Goal: Information Seeking & Learning: Find specific fact

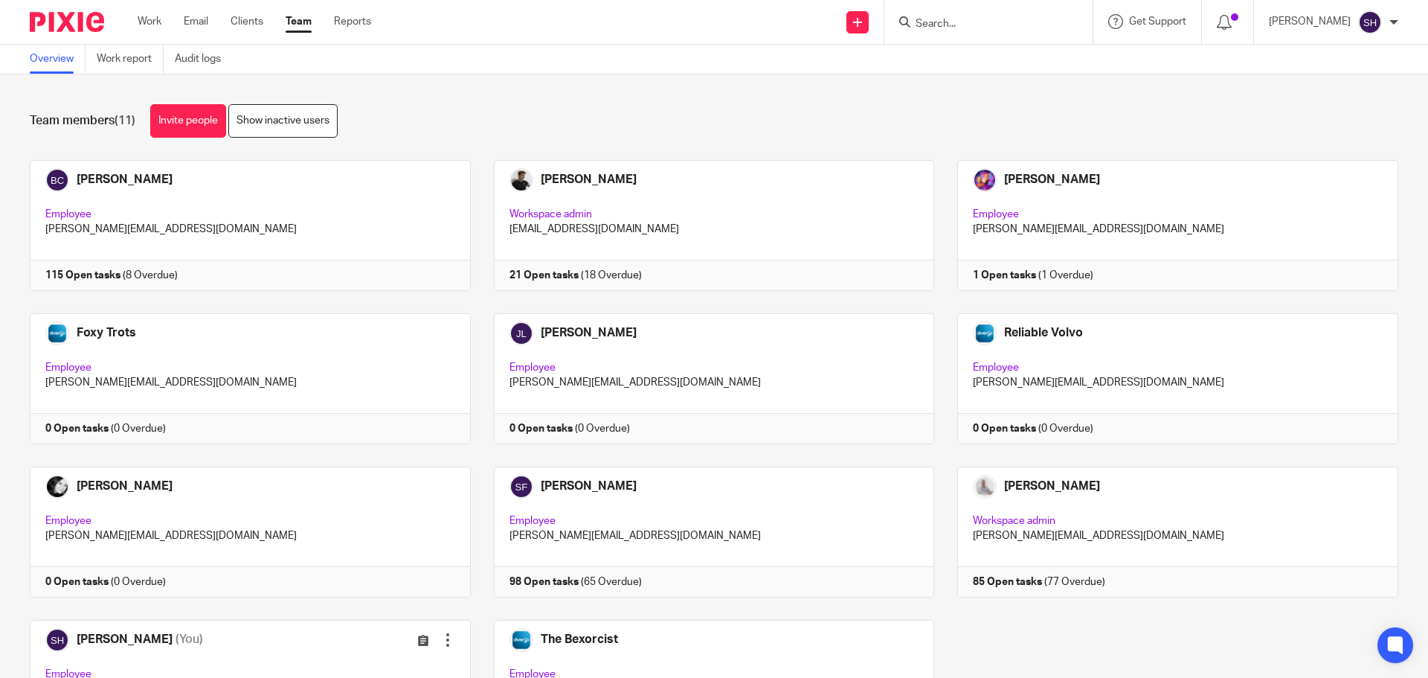
scroll to position [51, 0]
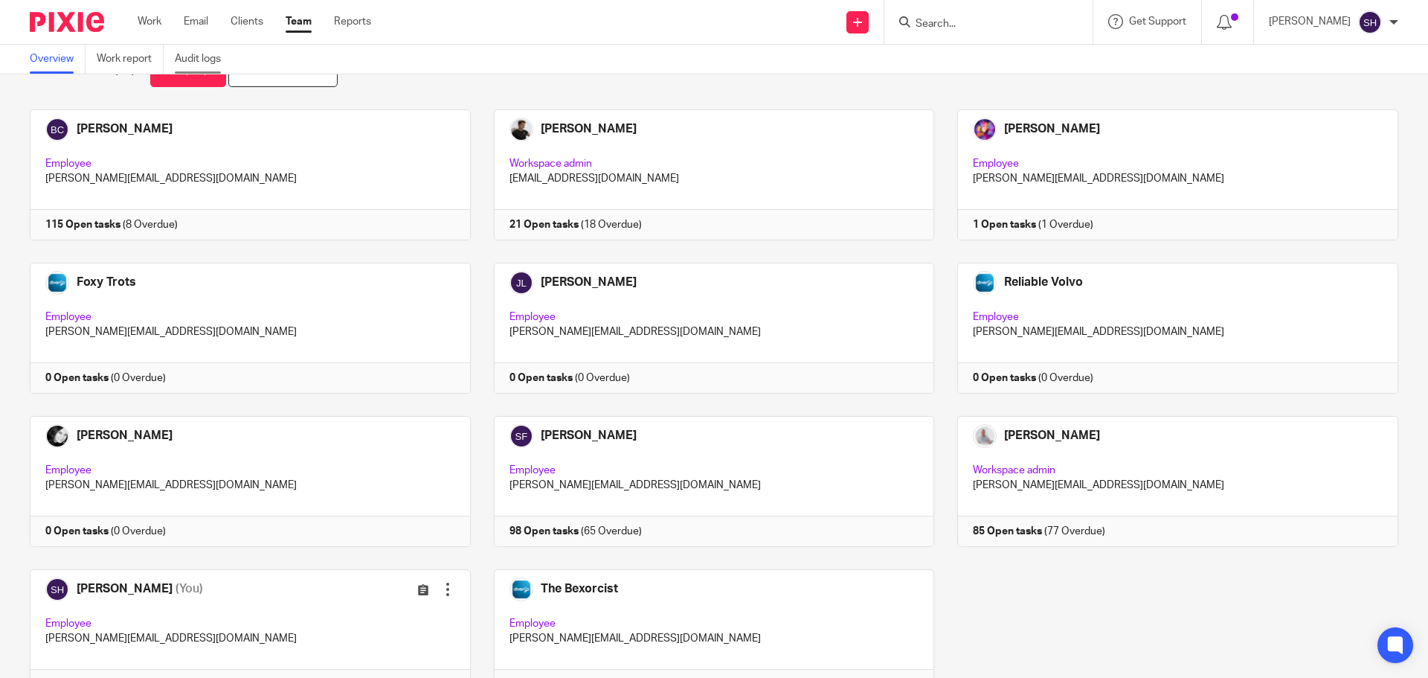
click at [195, 60] on link "Audit logs" at bounding box center [203, 59] width 57 height 29
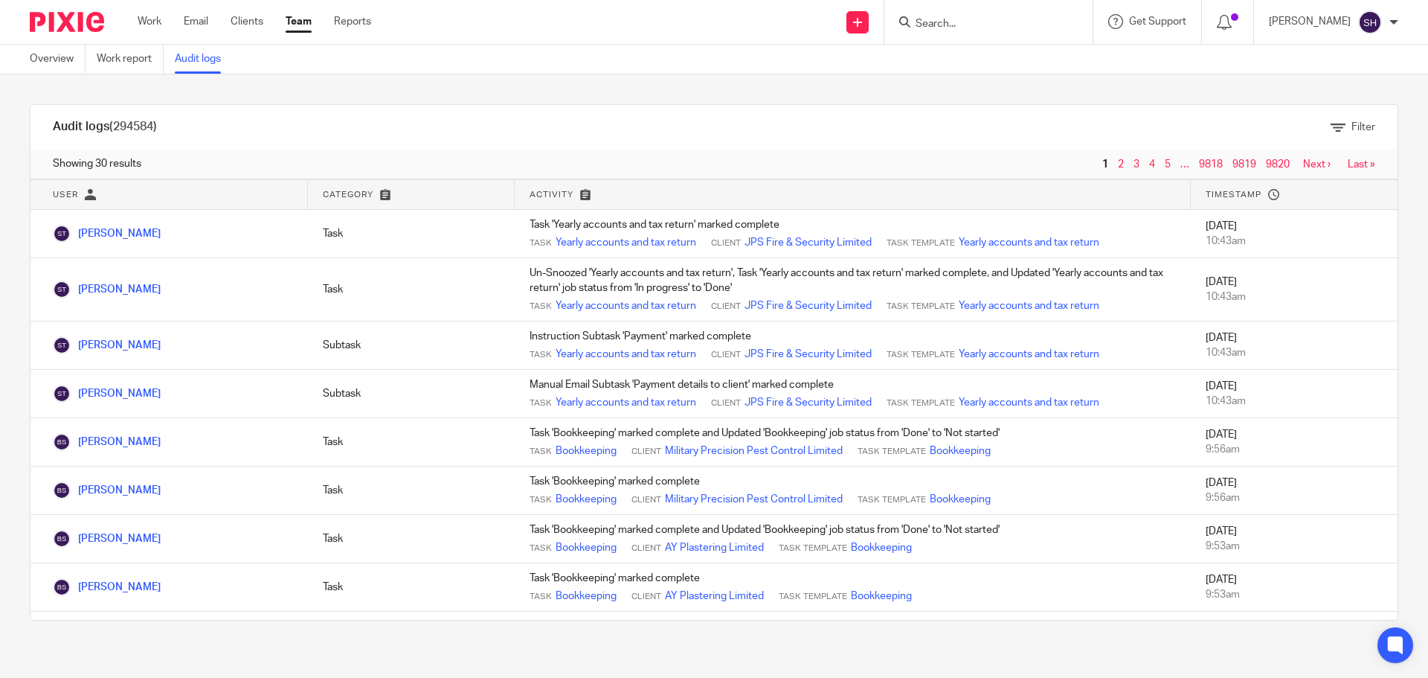
click at [977, 22] on input "Search" at bounding box center [981, 24] width 134 height 13
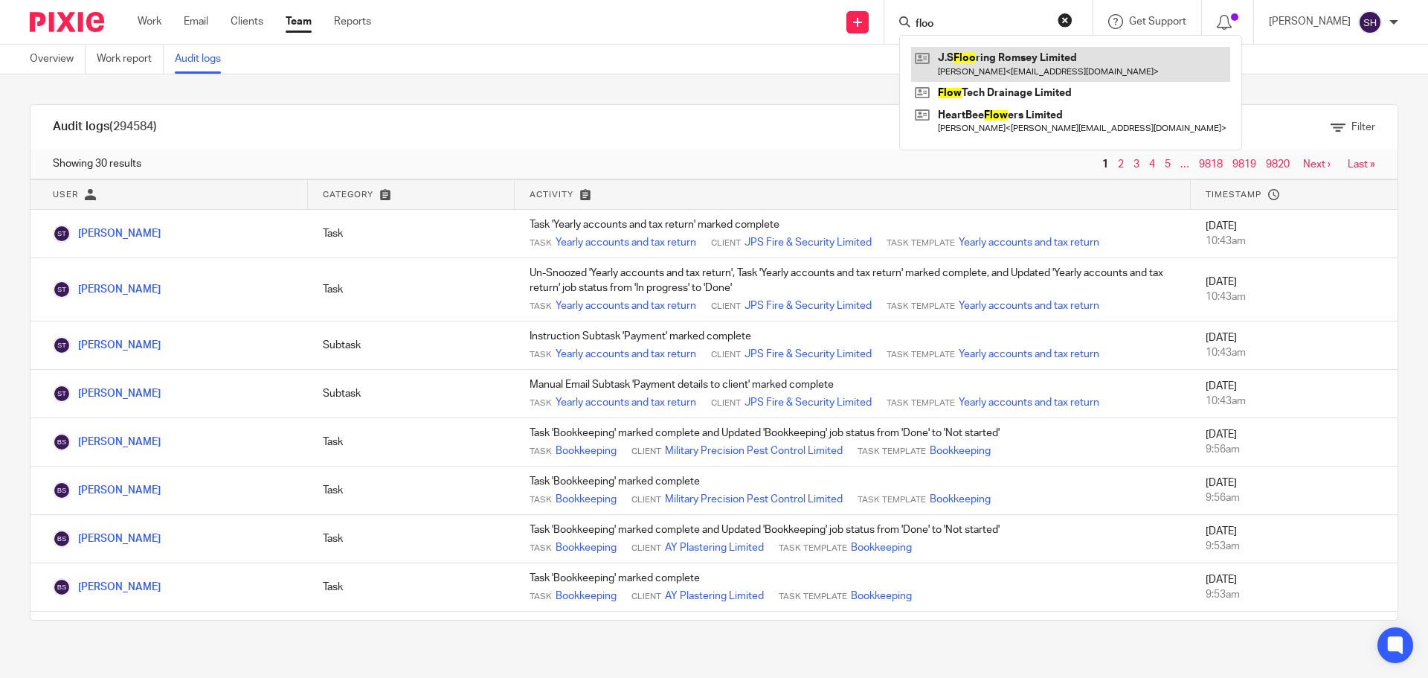
type input "floo"
click at [972, 55] on link at bounding box center [1070, 64] width 319 height 34
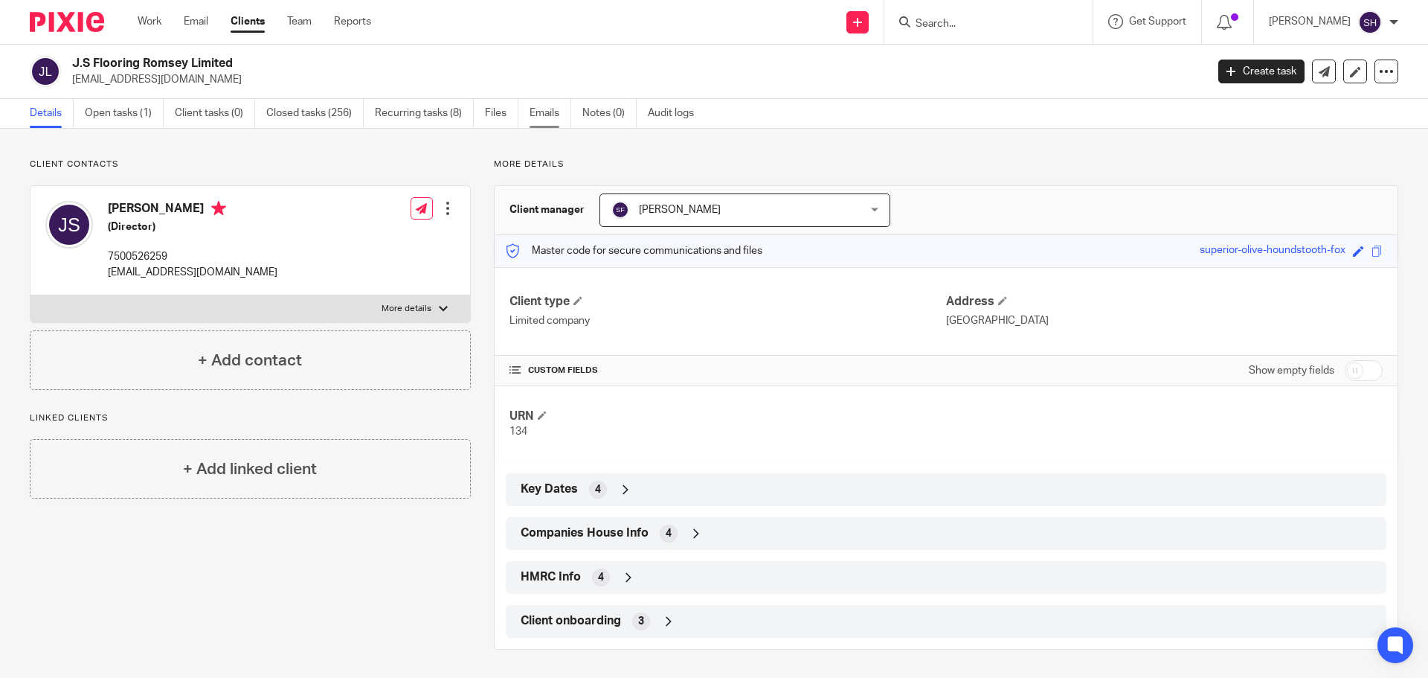
click at [536, 112] on link "Emails" at bounding box center [551, 113] width 42 height 29
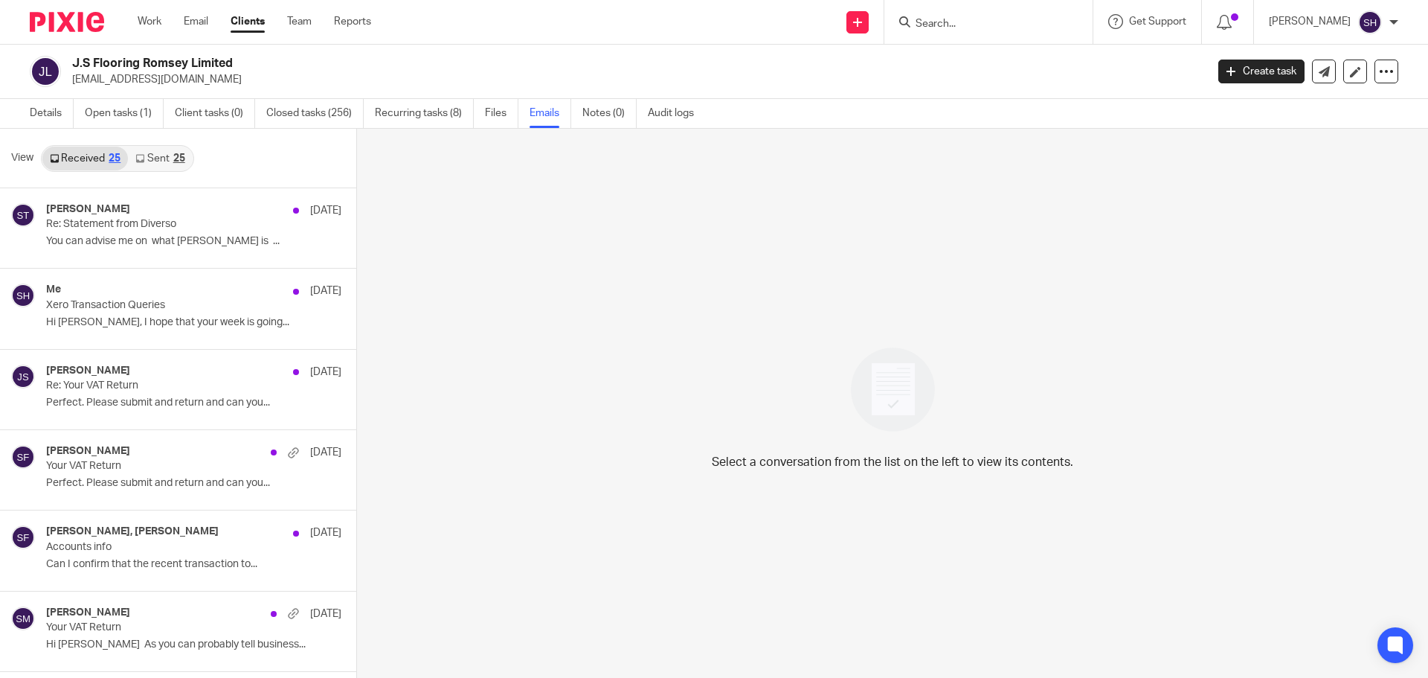
click at [170, 153] on link "Sent 25" at bounding box center [160, 159] width 64 height 24
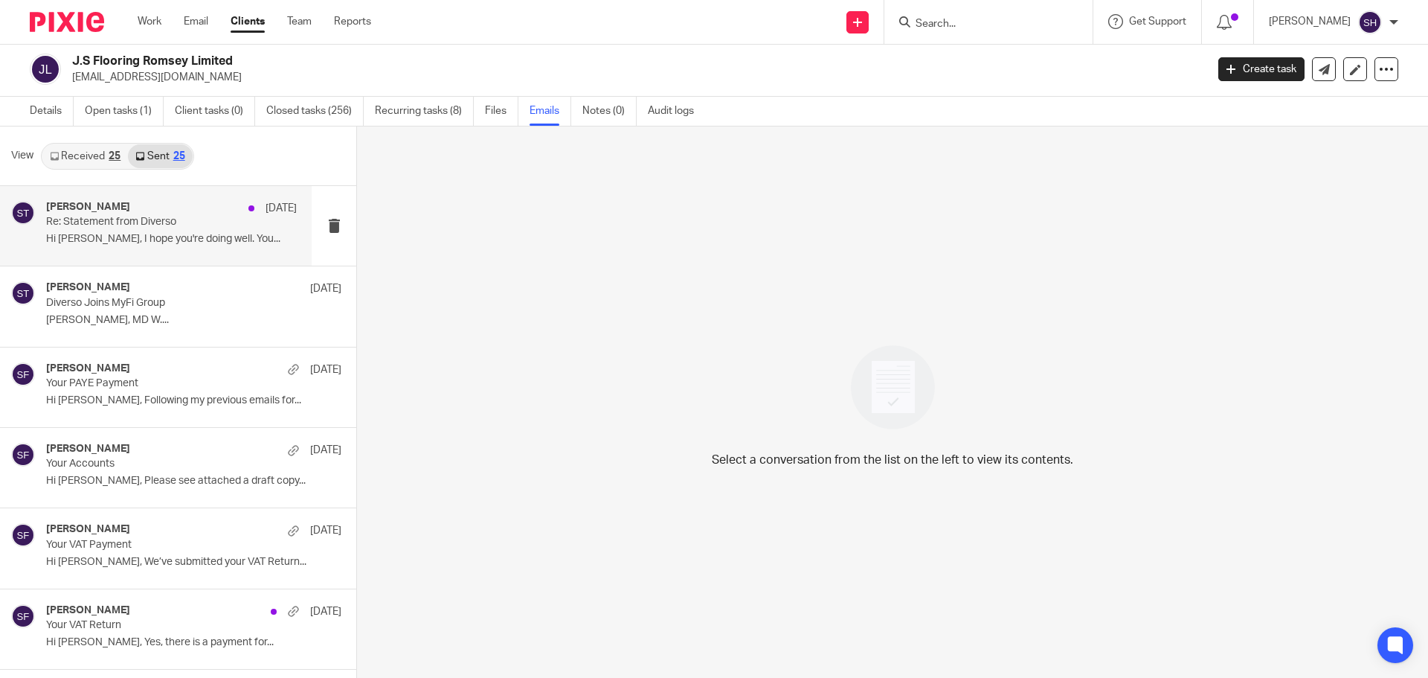
click at [140, 214] on div "Sean Toomer 17 Sep" at bounding box center [171, 208] width 251 height 15
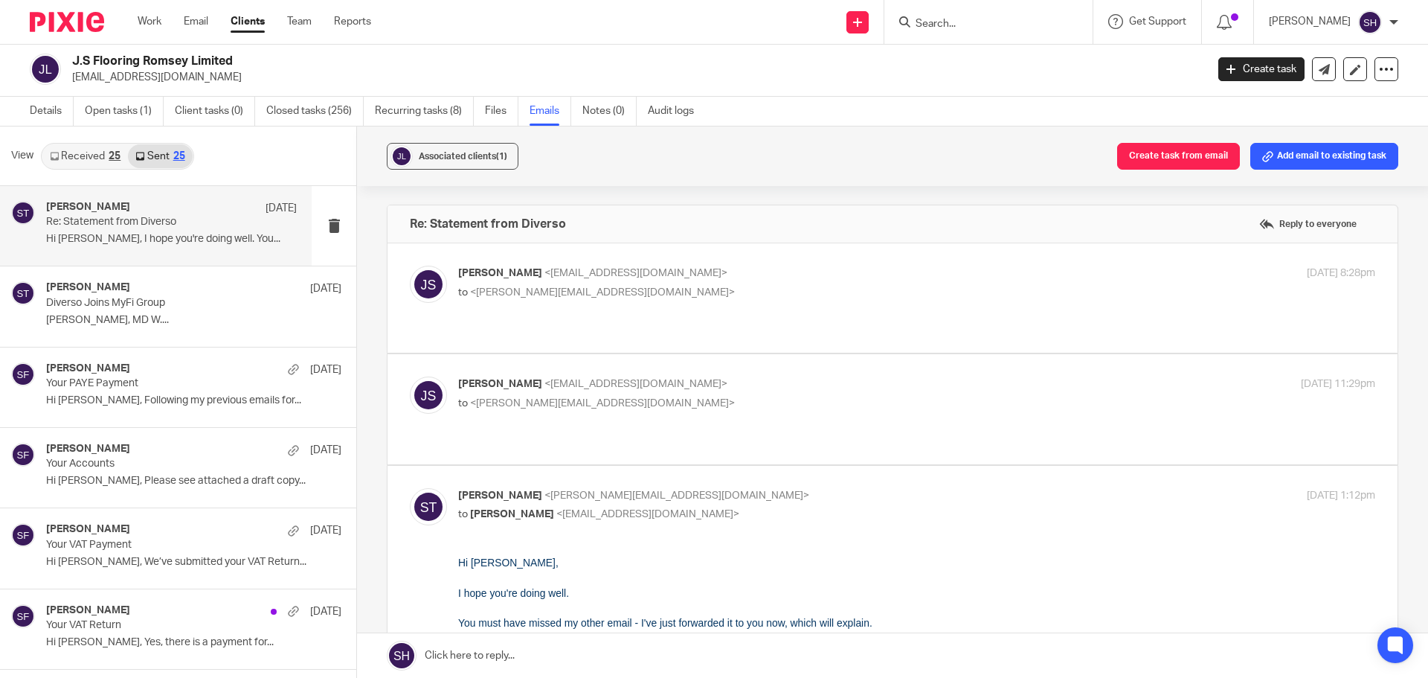
scroll to position [0, 0]
click at [111, 162] on link "Received 25" at bounding box center [85, 156] width 86 height 24
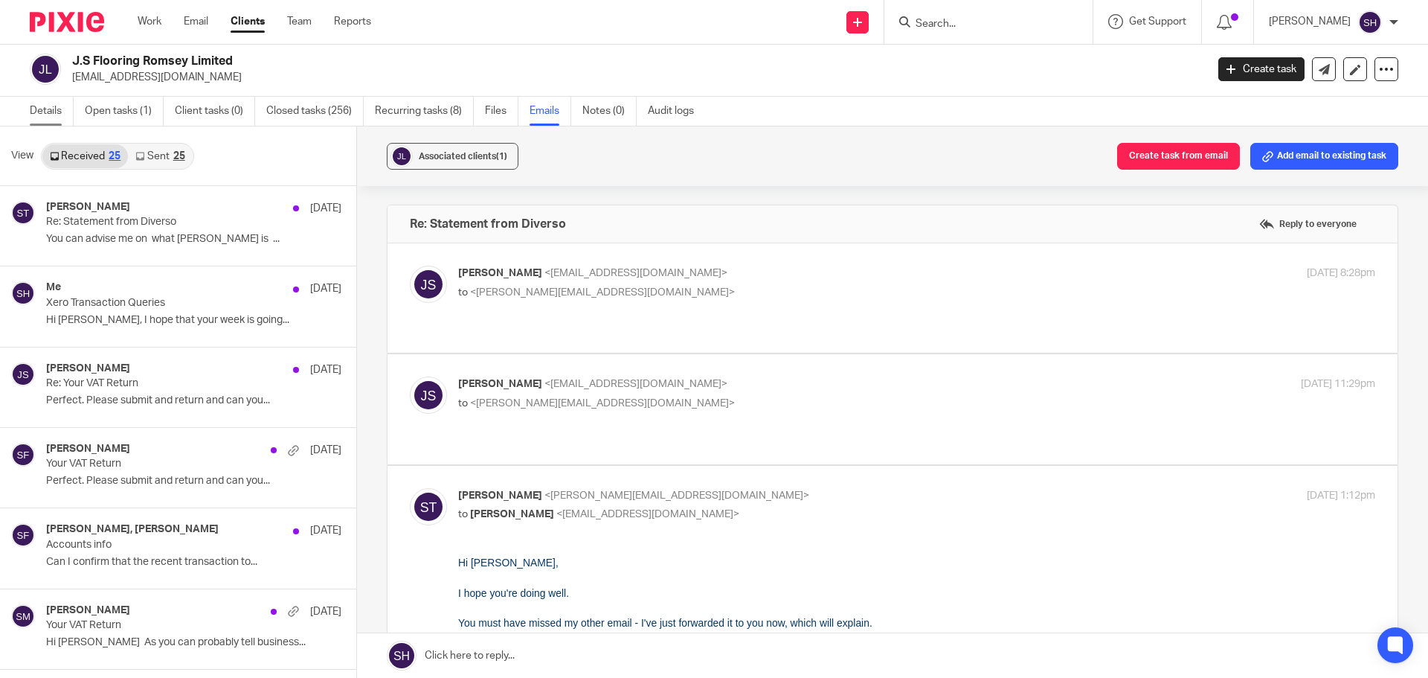
click at [59, 113] on link "Details" at bounding box center [52, 111] width 44 height 29
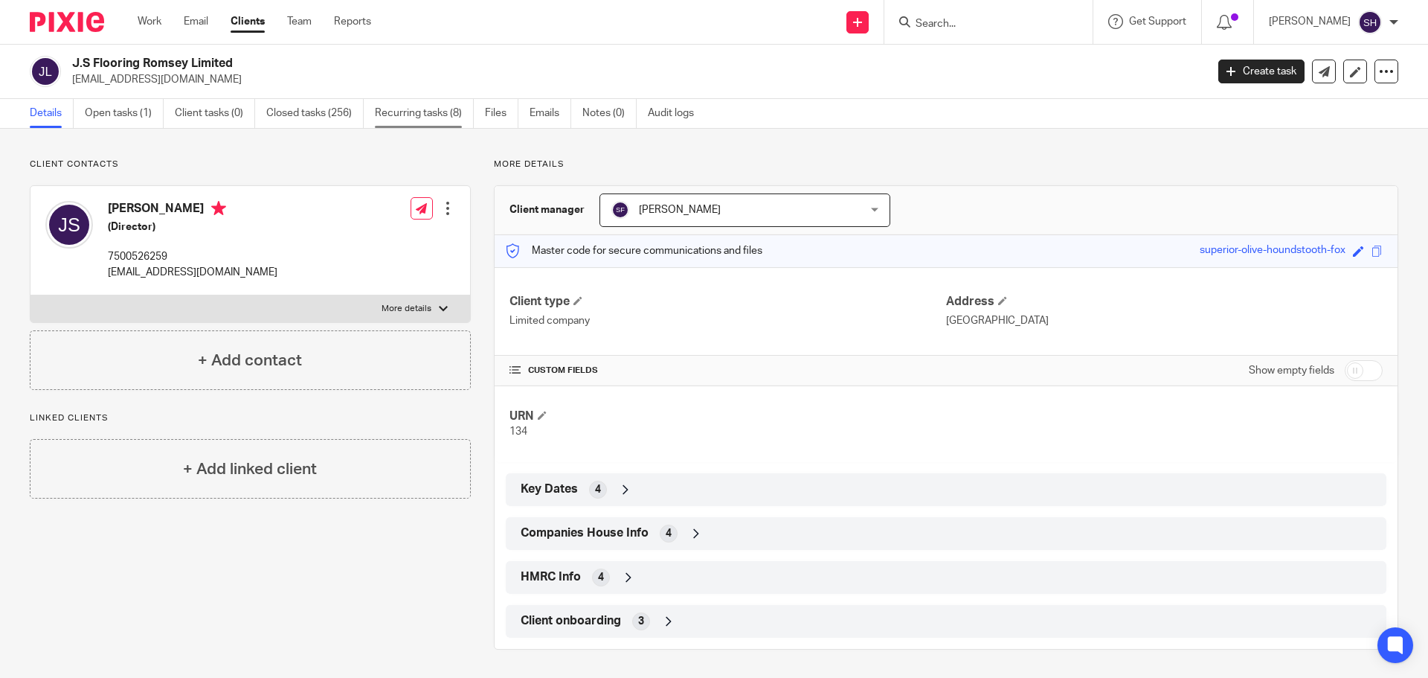
click at [410, 115] on link "Recurring tasks (8)" at bounding box center [424, 113] width 99 height 29
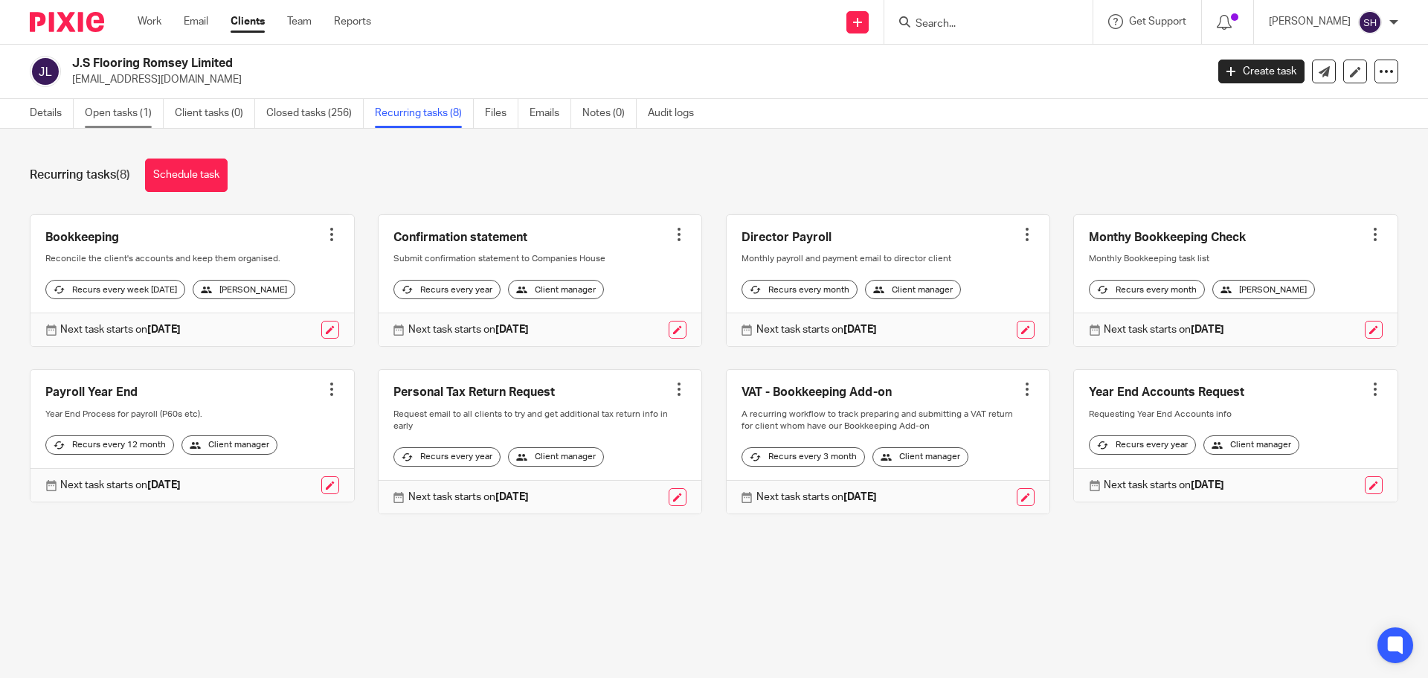
click at [133, 115] on link "Open tasks (1)" at bounding box center [124, 113] width 79 height 29
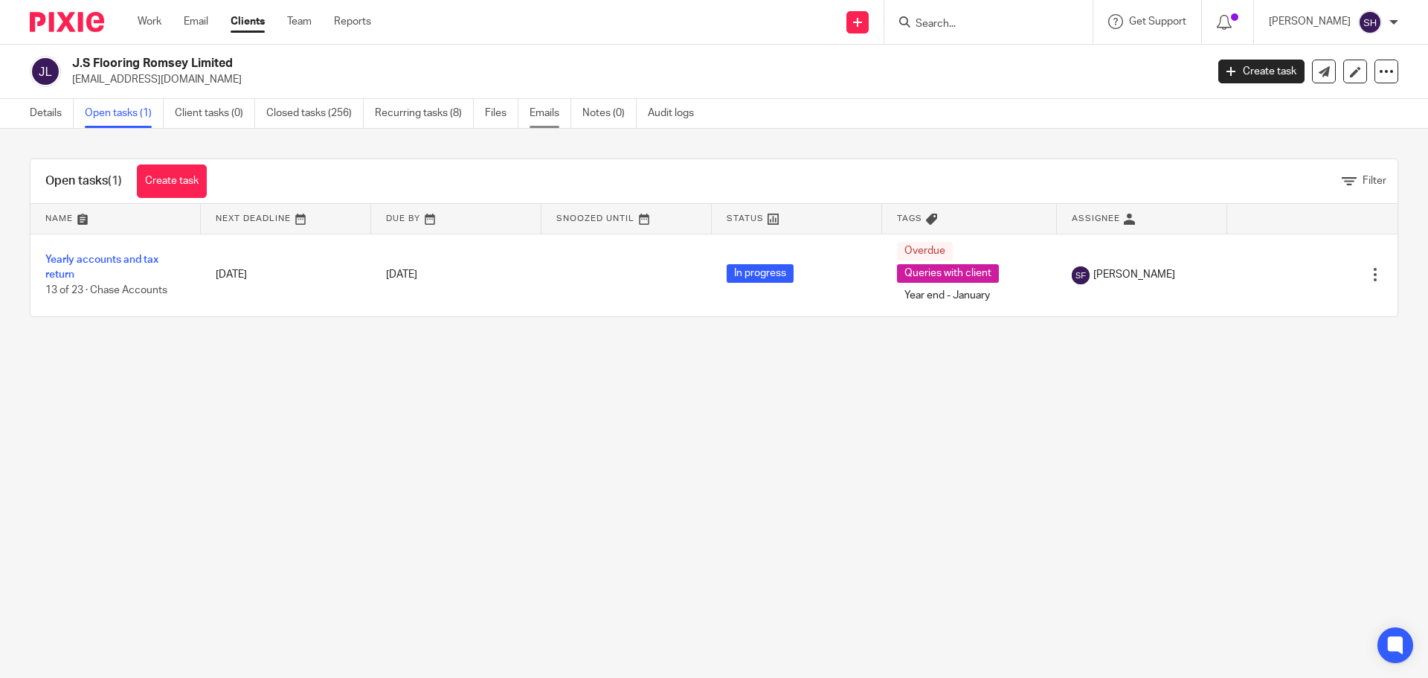
click at [549, 114] on link "Emails" at bounding box center [551, 113] width 42 height 29
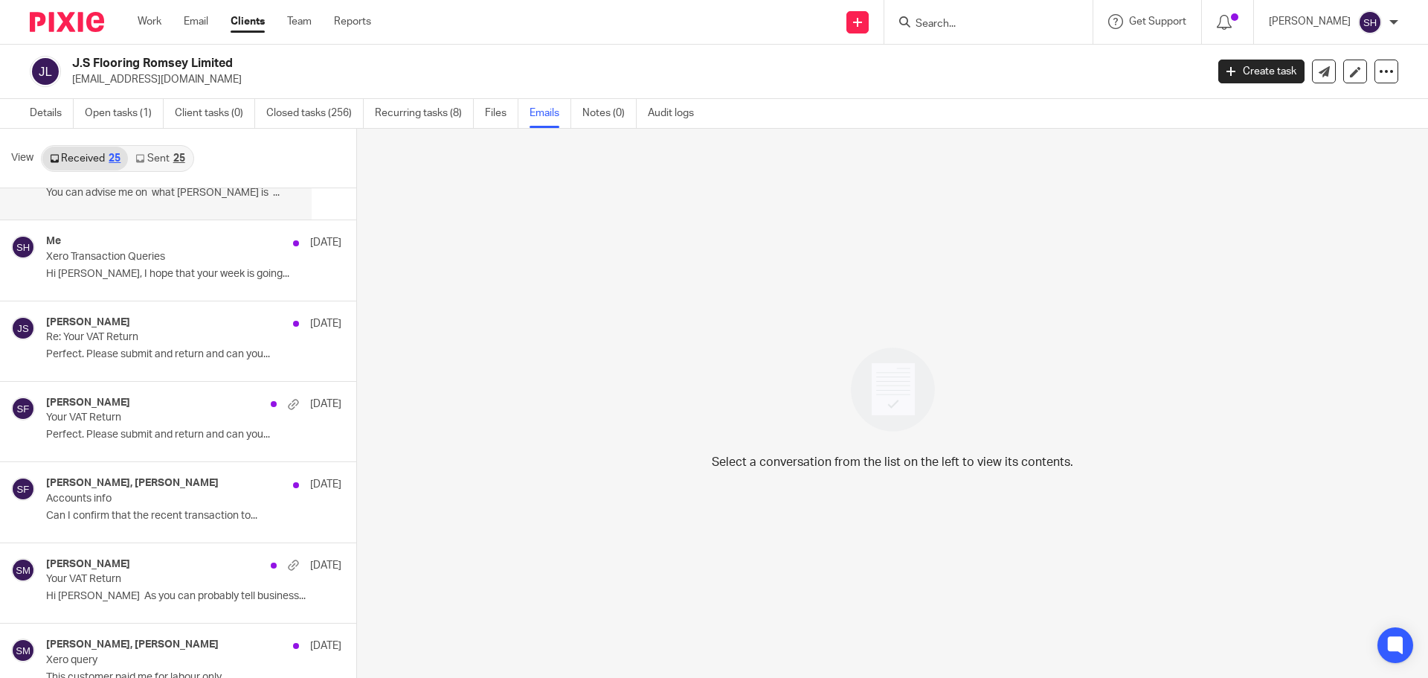
scroll to position [74, 0]
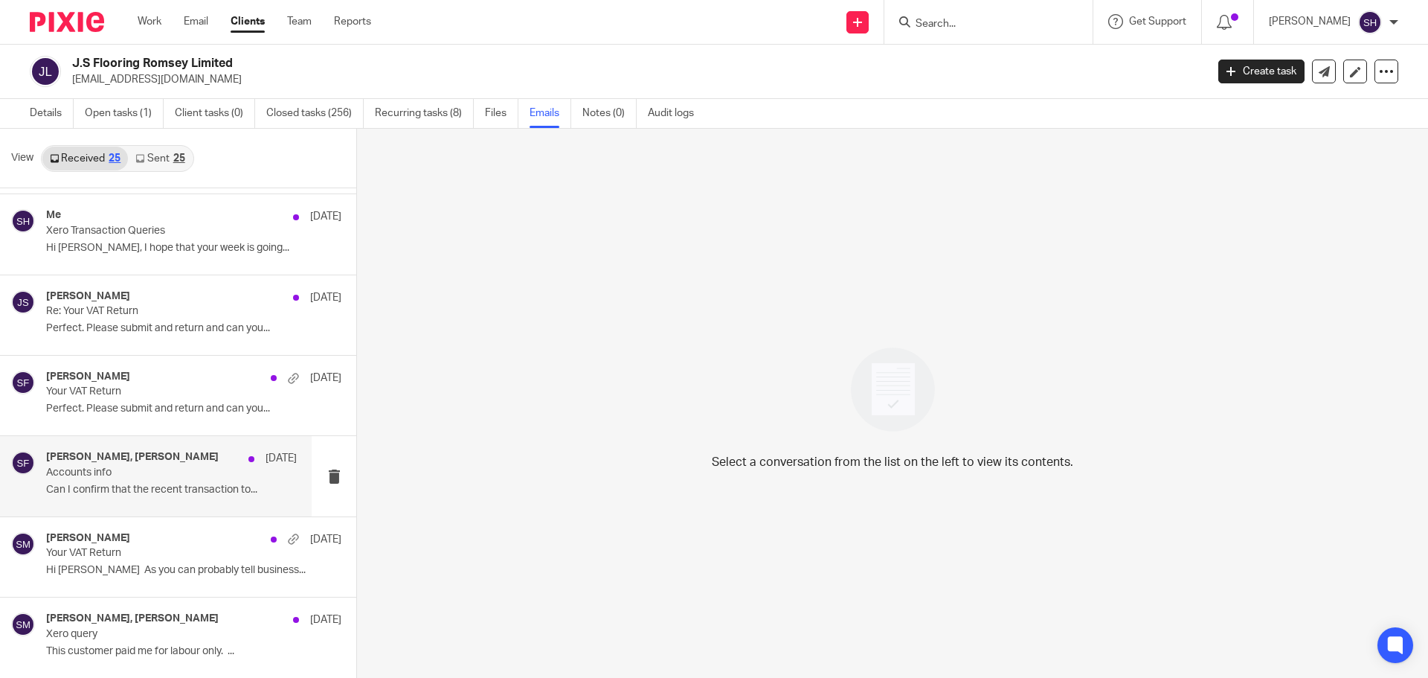
click at [195, 463] on div "James Stack, Sarah Fox 12 Aug" at bounding box center [171, 458] width 251 height 15
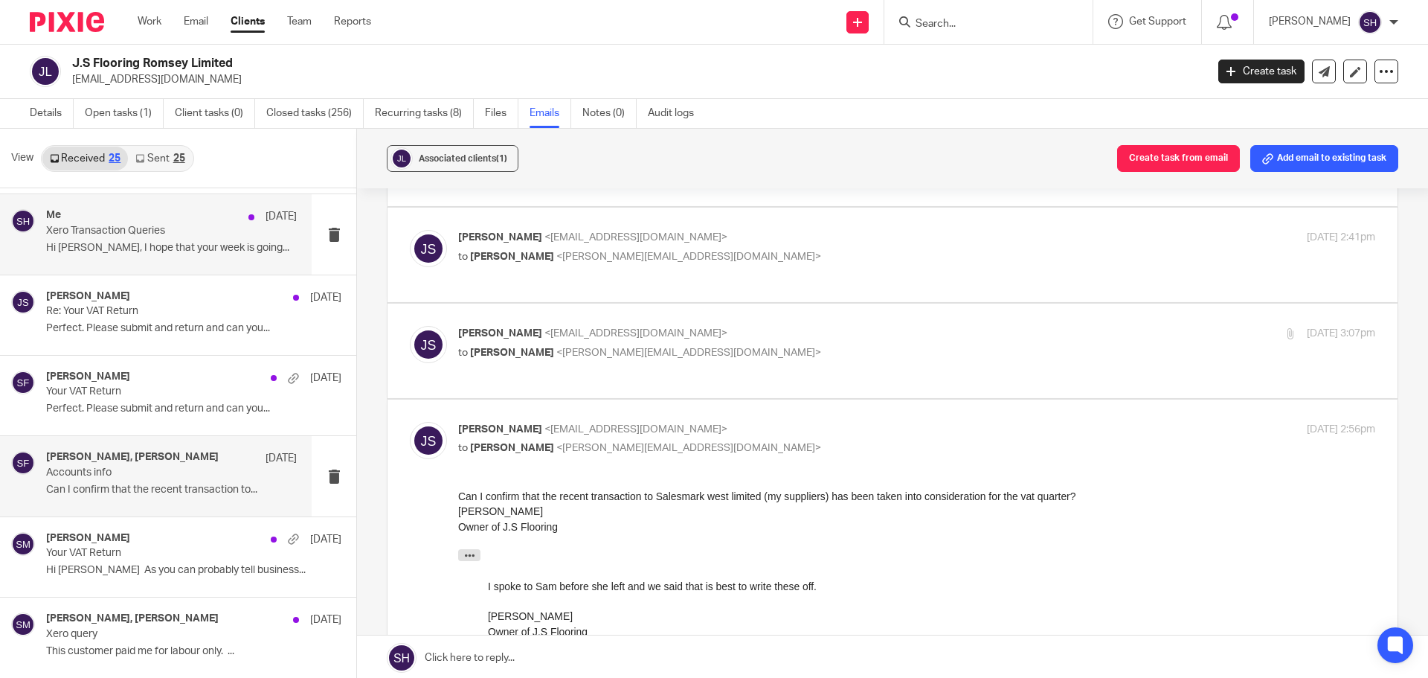
scroll to position [0, 0]
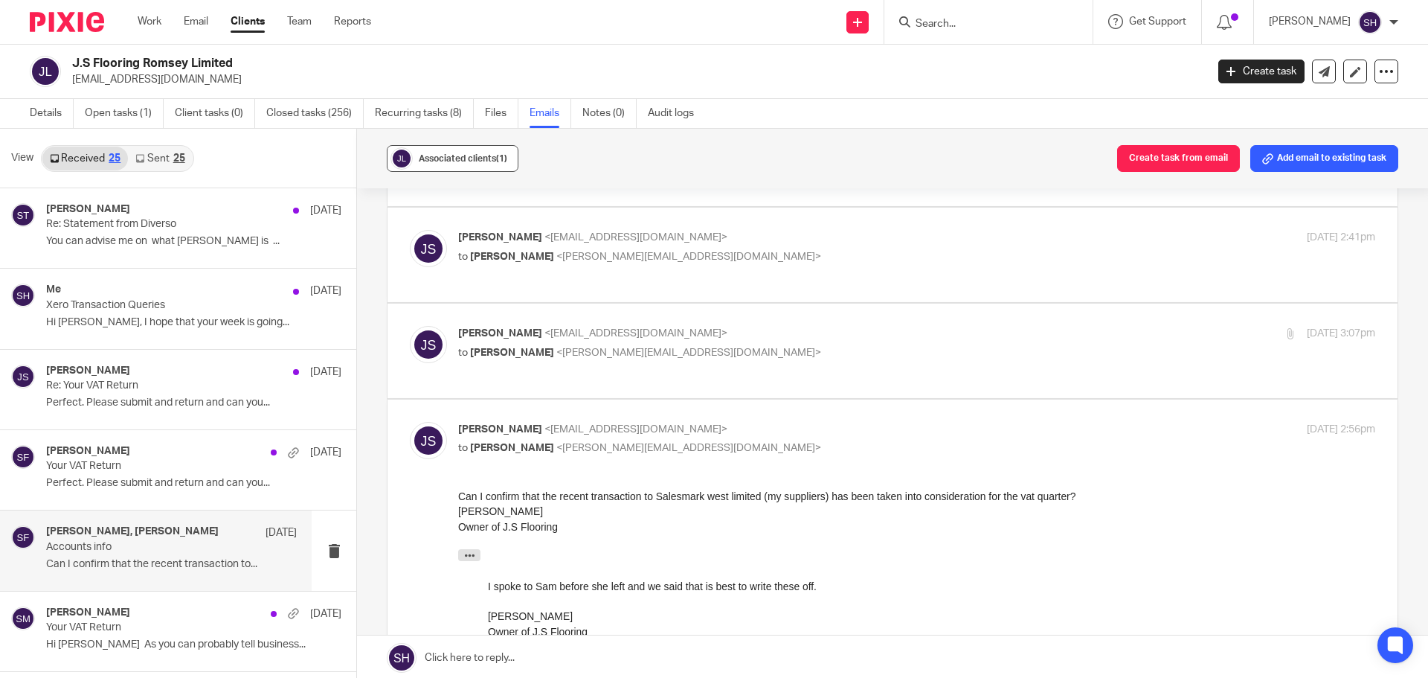
click at [435, 167] on button "Associated clients (1)" at bounding box center [453, 158] width 132 height 27
click at [790, 164] on div "Associated clients (1) Create task from email Add email to existing task" at bounding box center [892, 159] width 1071 height 60
click at [974, 28] on input "Search" at bounding box center [981, 24] width 134 height 13
type input "jes"
click at [976, 79] on link at bounding box center [1003, 81] width 184 height 22
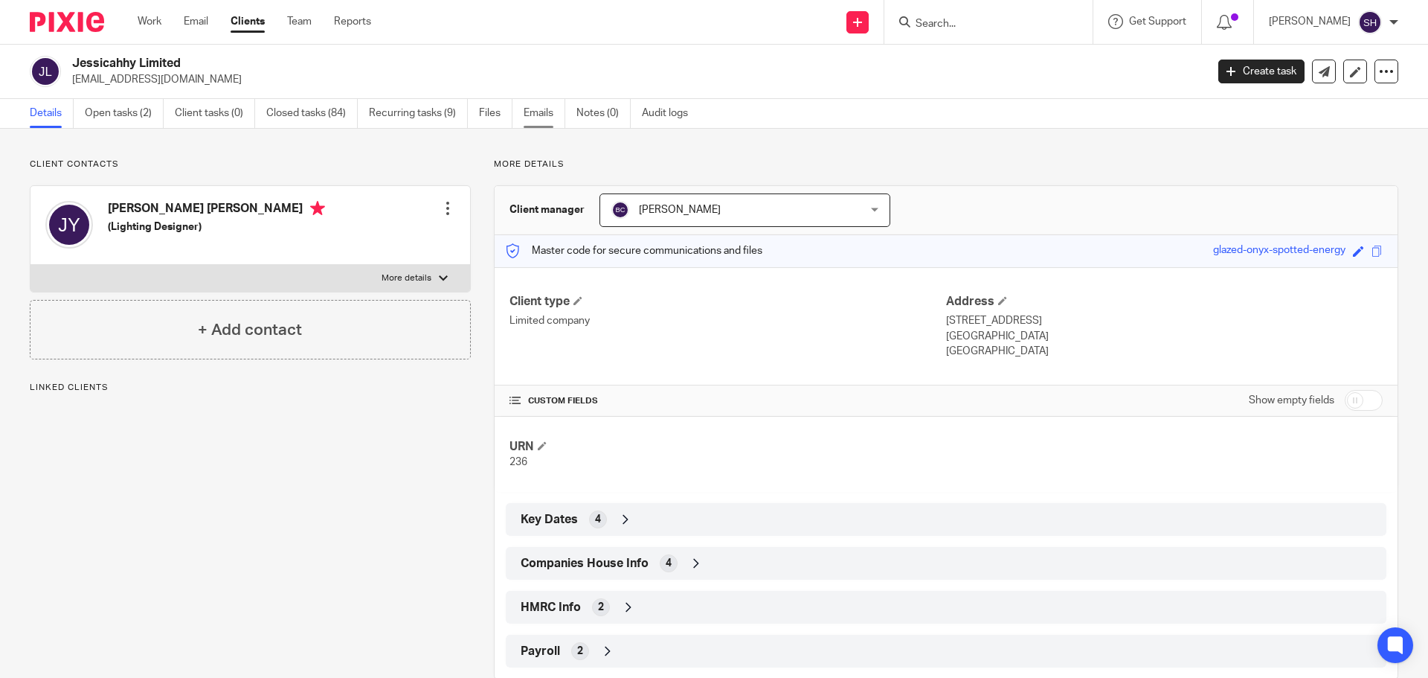
click at [556, 113] on link "Emails" at bounding box center [545, 113] width 42 height 29
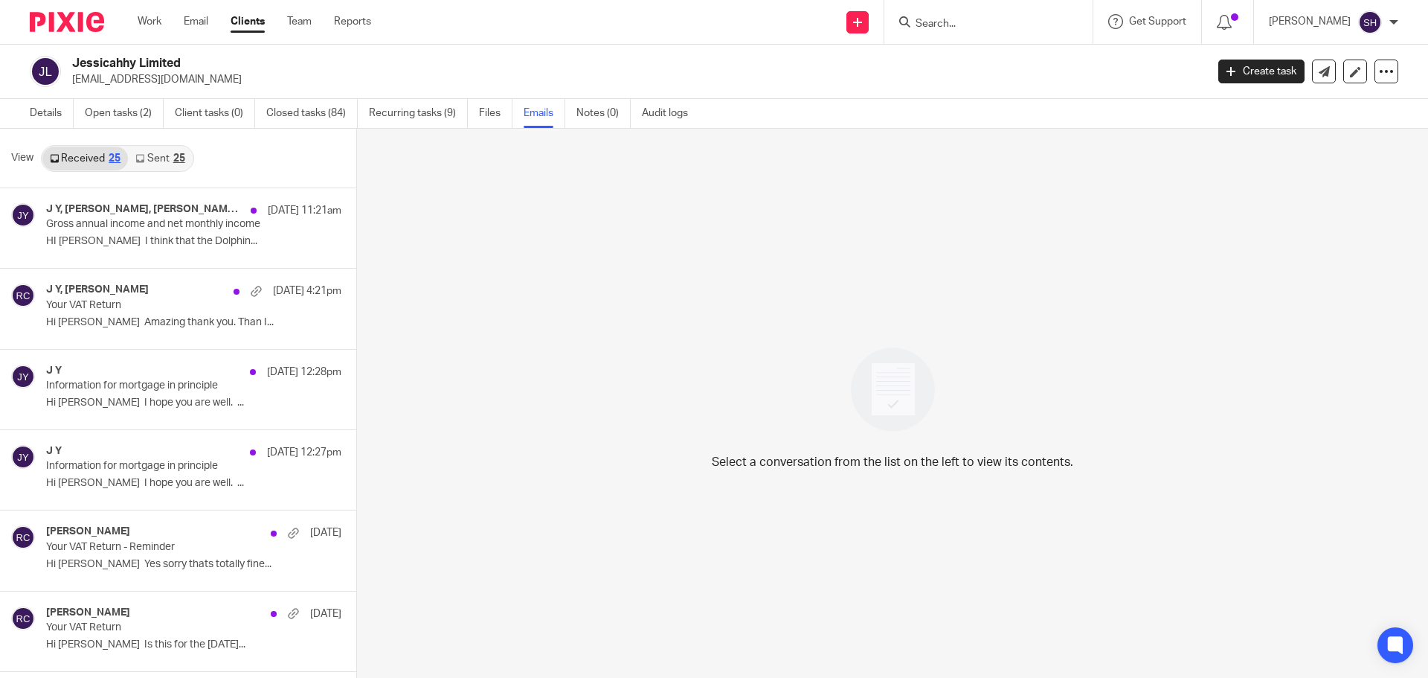
click at [159, 154] on link "Sent 25" at bounding box center [160, 159] width 64 height 24
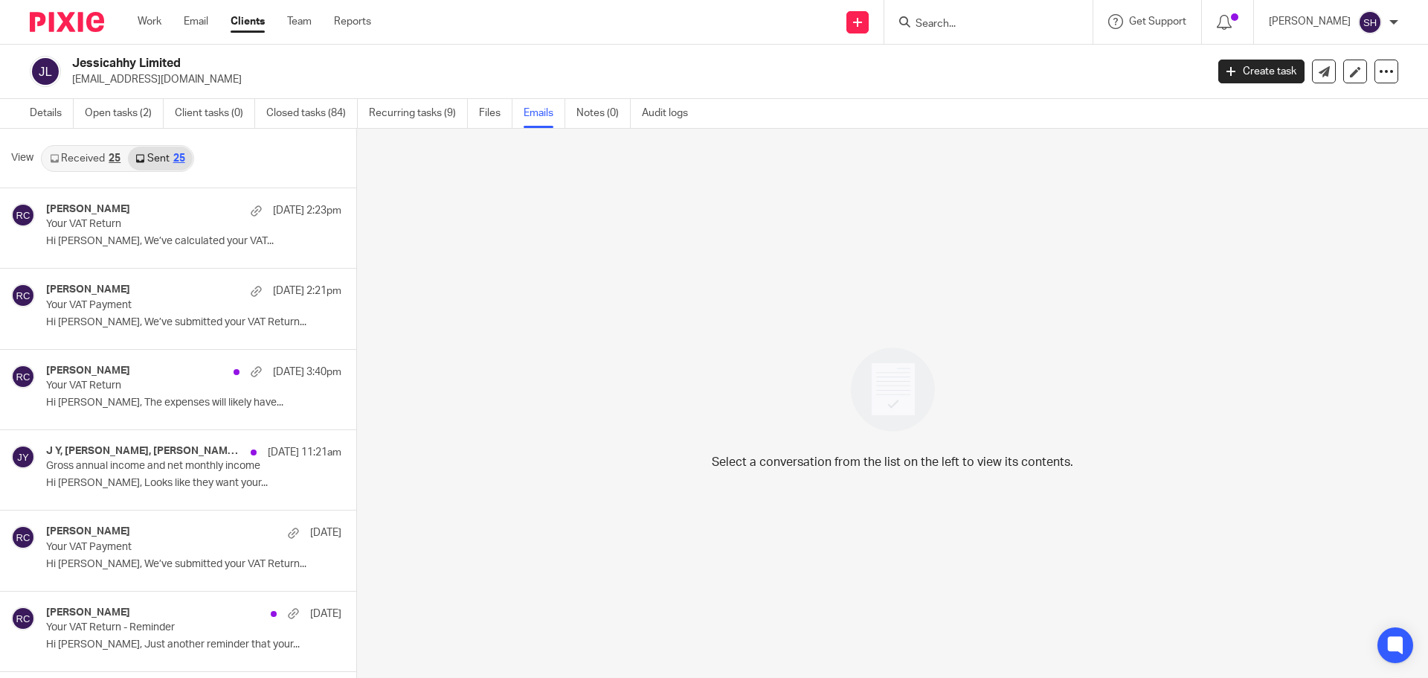
scroll to position [2, 0]
click at [954, 22] on input "Search" at bounding box center [981, 24] width 134 height 13
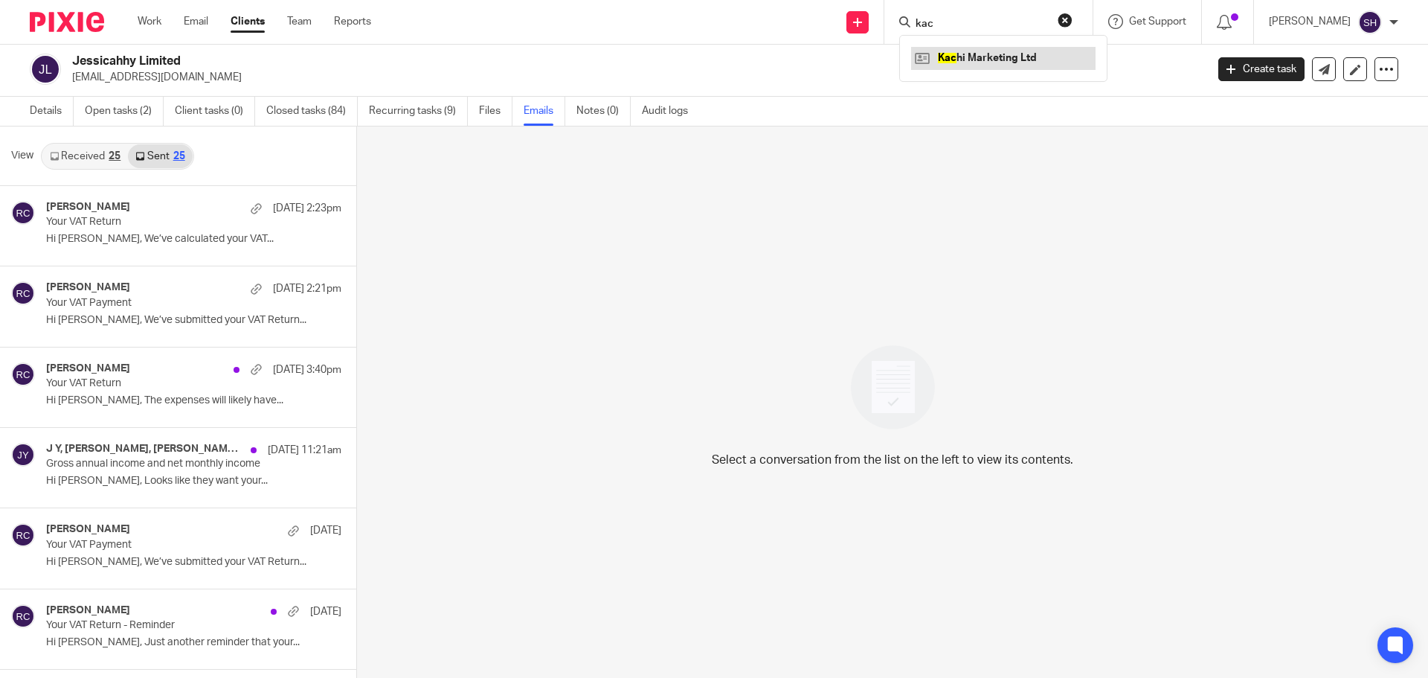
type input "kac"
click at [988, 51] on link at bounding box center [1003, 58] width 184 height 22
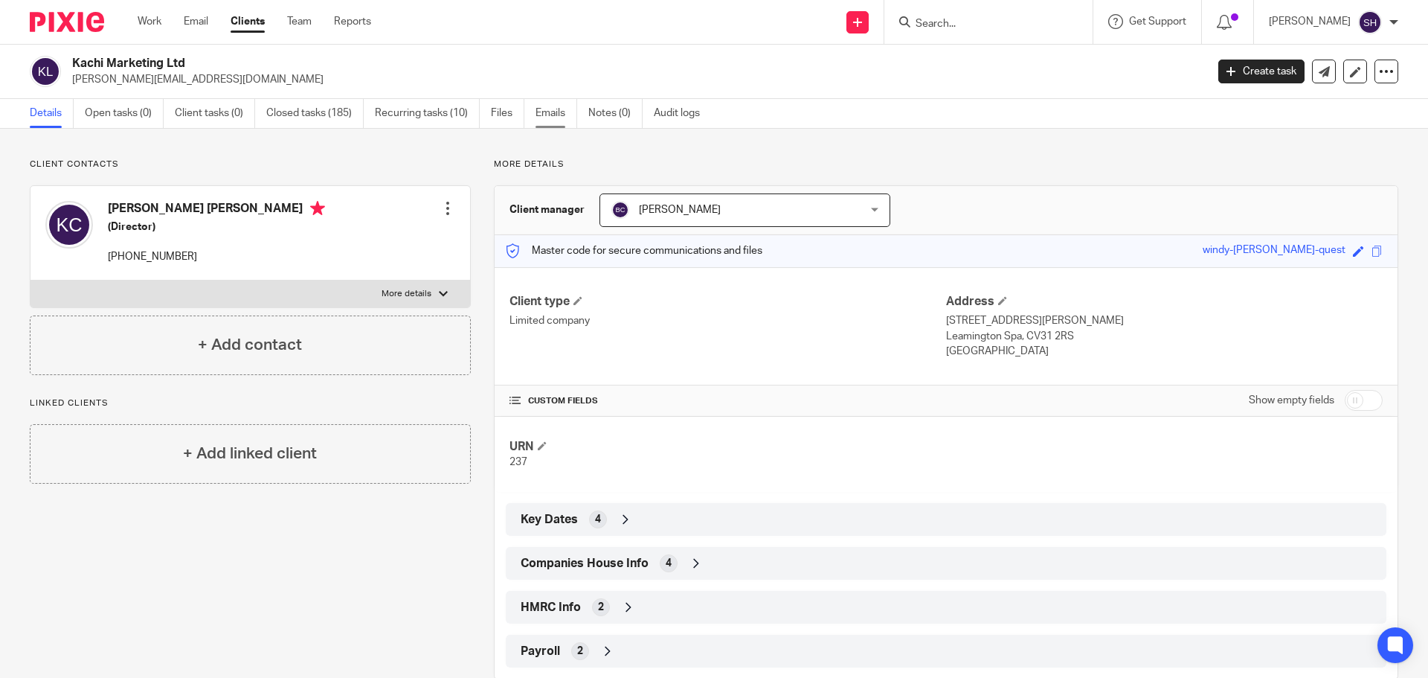
click at [540, 109] on link "Emails" at bounding box center [557, 113] width 42 height 29
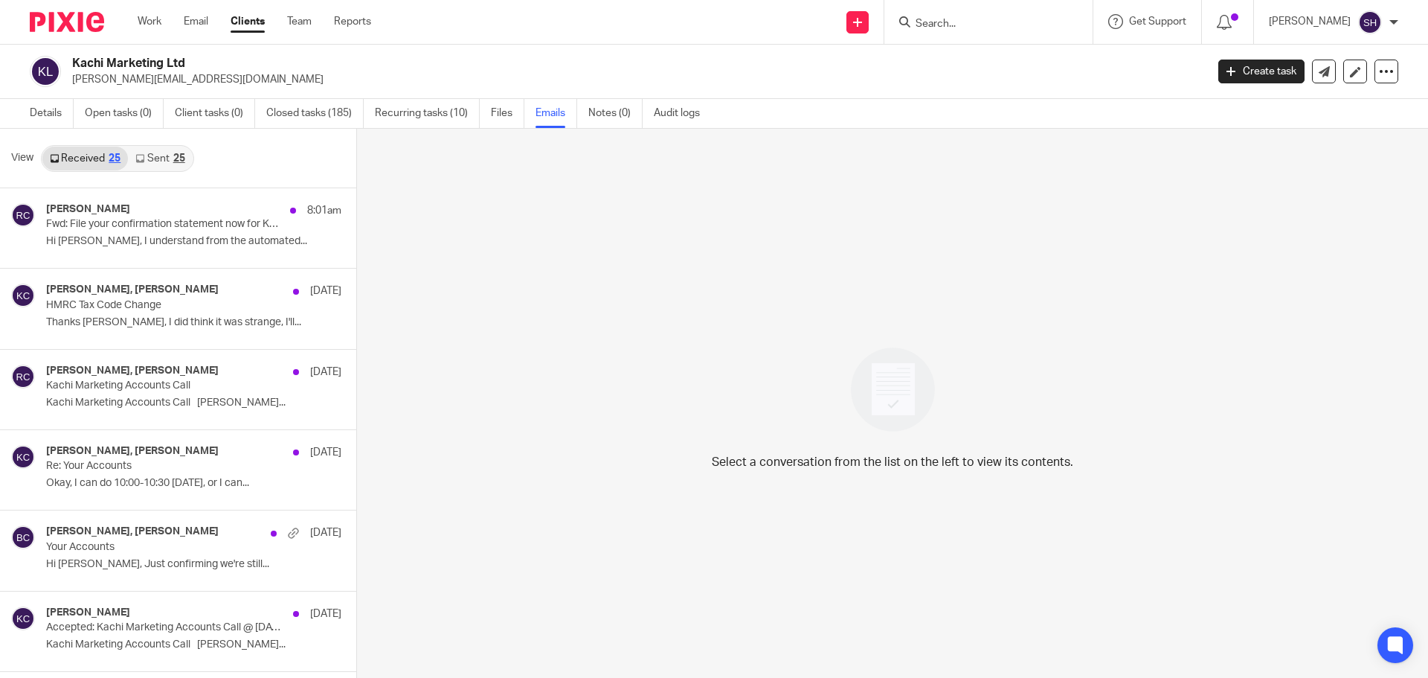
click at [158, 159] on link "Sent 25" at bounding box center [160, 159] width 64 height 24
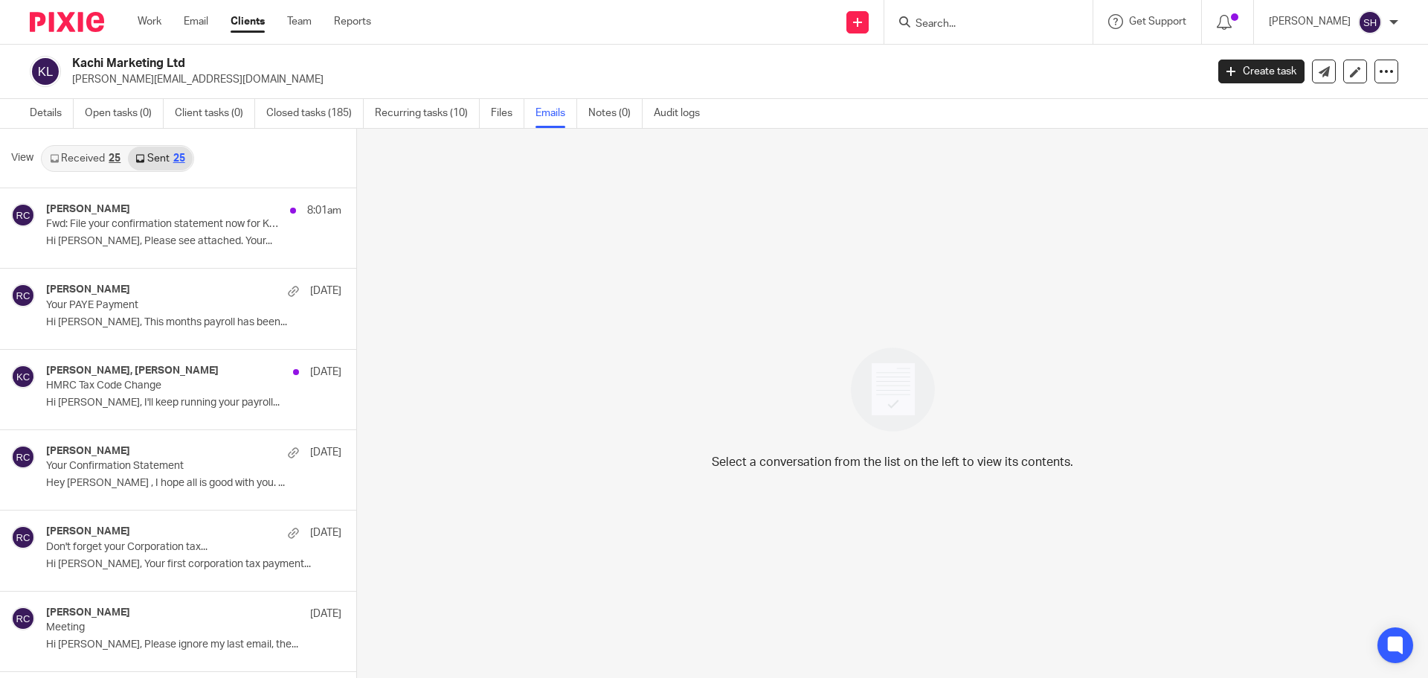
scroll to position [2, 0]
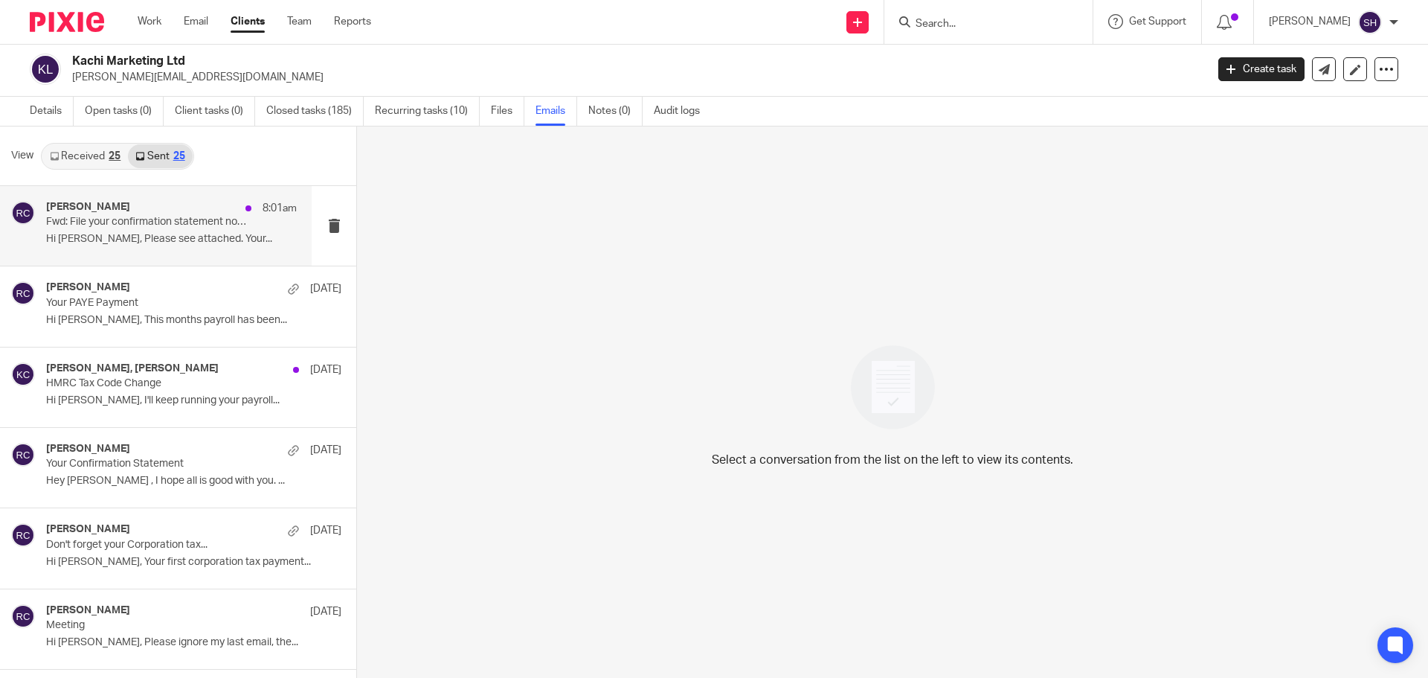
click at [150, 261] on div "Rebecca Cole 8:01am Fwd: File your confirmation statement now for KACHI MARKETI…" at bounding box center [156, 226] width 312 height 80
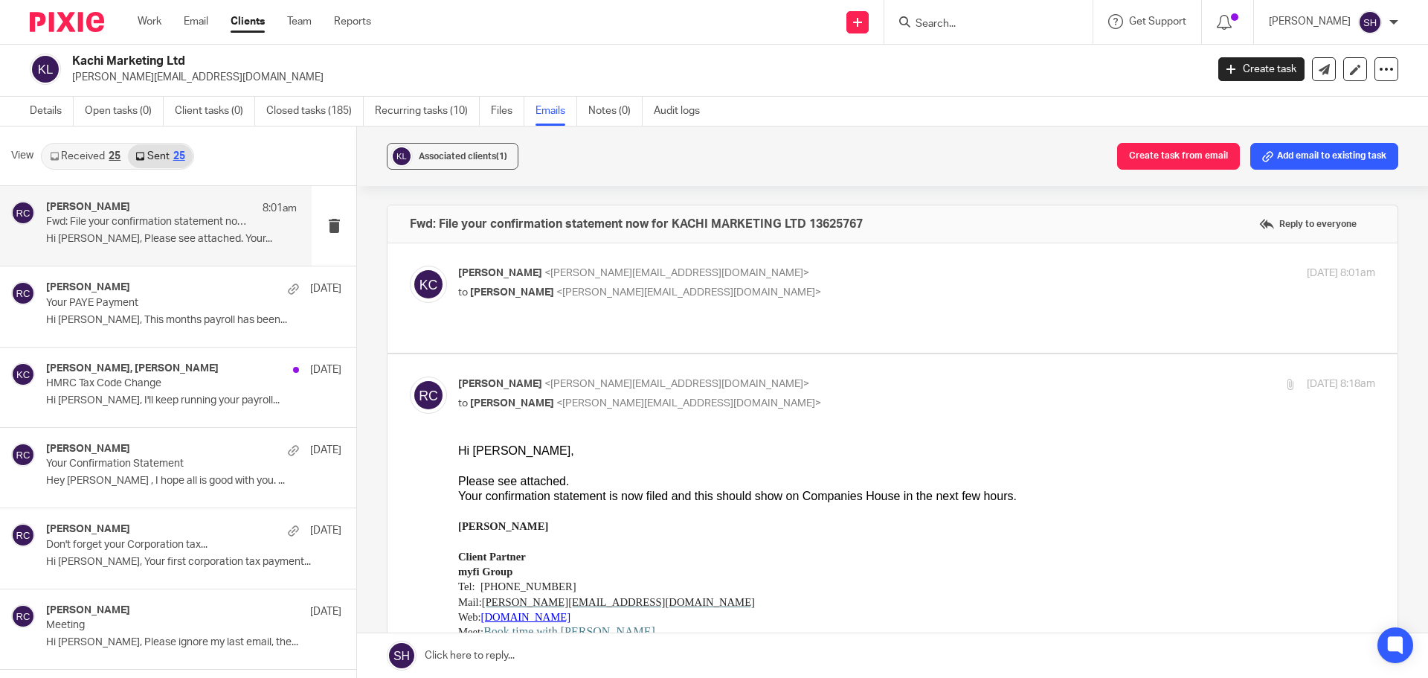
scroll to position [0, 0]
click at [614, 307] on div "Kate Chidzik <kate@kachi.marketing> to Rebecca Cole <becky@myfigroup.com> 26 Se…" at bounding box center [893, 298] width 966 height 65
click at [608, 324] on label at bounding box center [893, 297] width 1010 height 109
click at [410, 266] on input "checkbox" at bounding box center [409, 265] width 1 height 1
checkbox input "true"
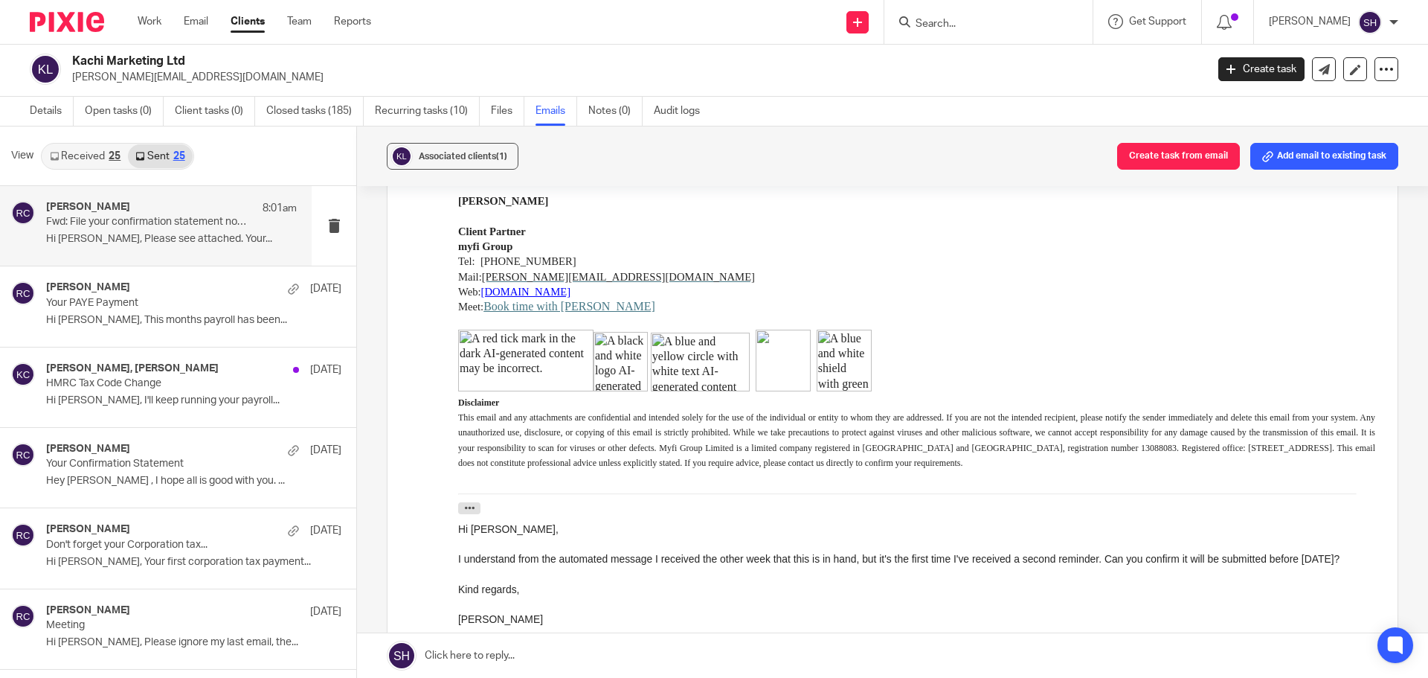
scroll to position [744, 0]
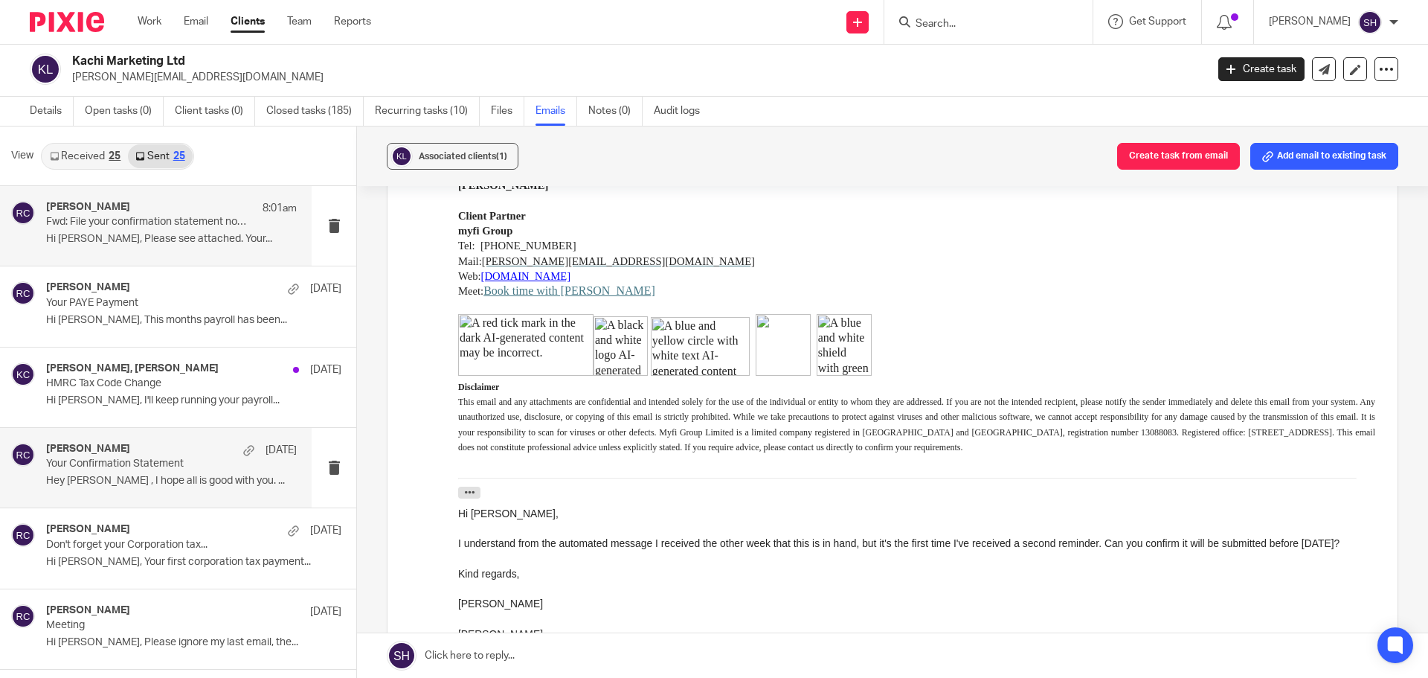
click at [165, 492] on div "Rebecca Cole 15 Sep Your Confirmation Statement Hey Kate , I hope all is good w…" at bounding box center [171, 468] width 251 height 50
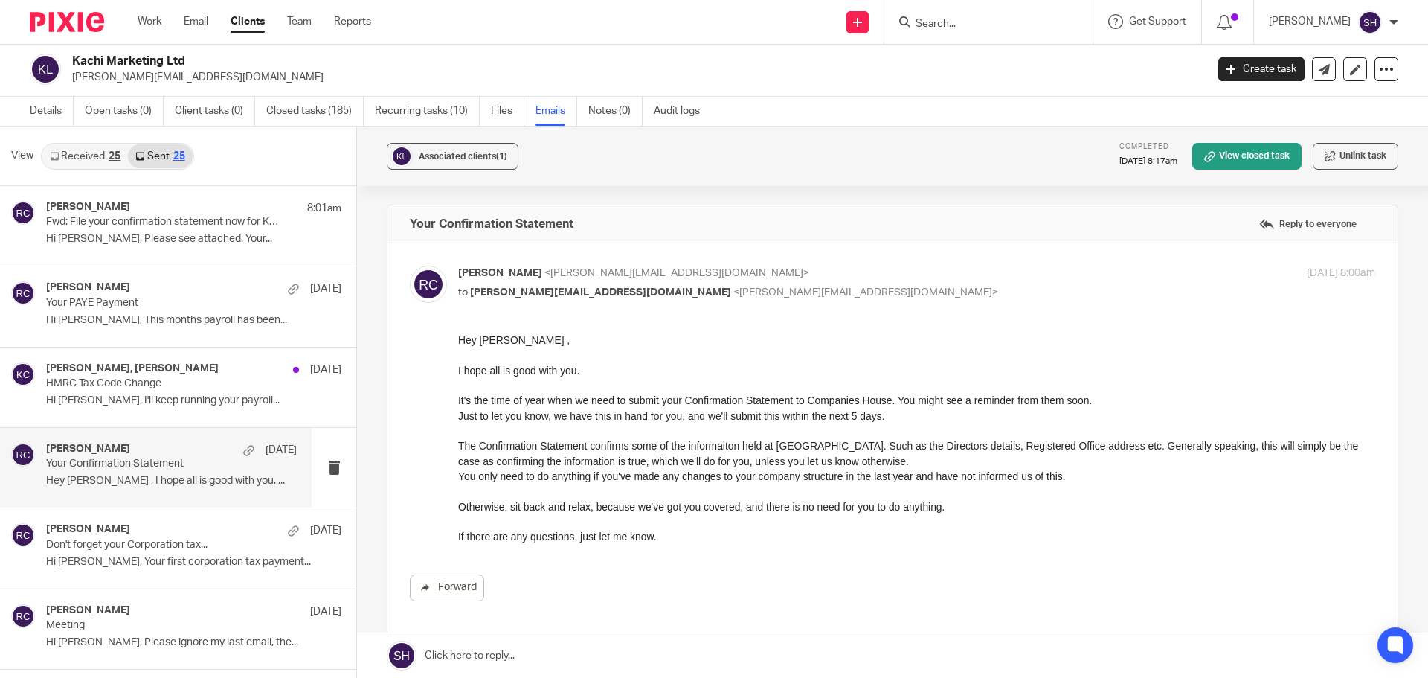
scroll to position [0, 0]
click at [34, 105] on link "Details" at bounding box center [52, 111] width 44 height 29
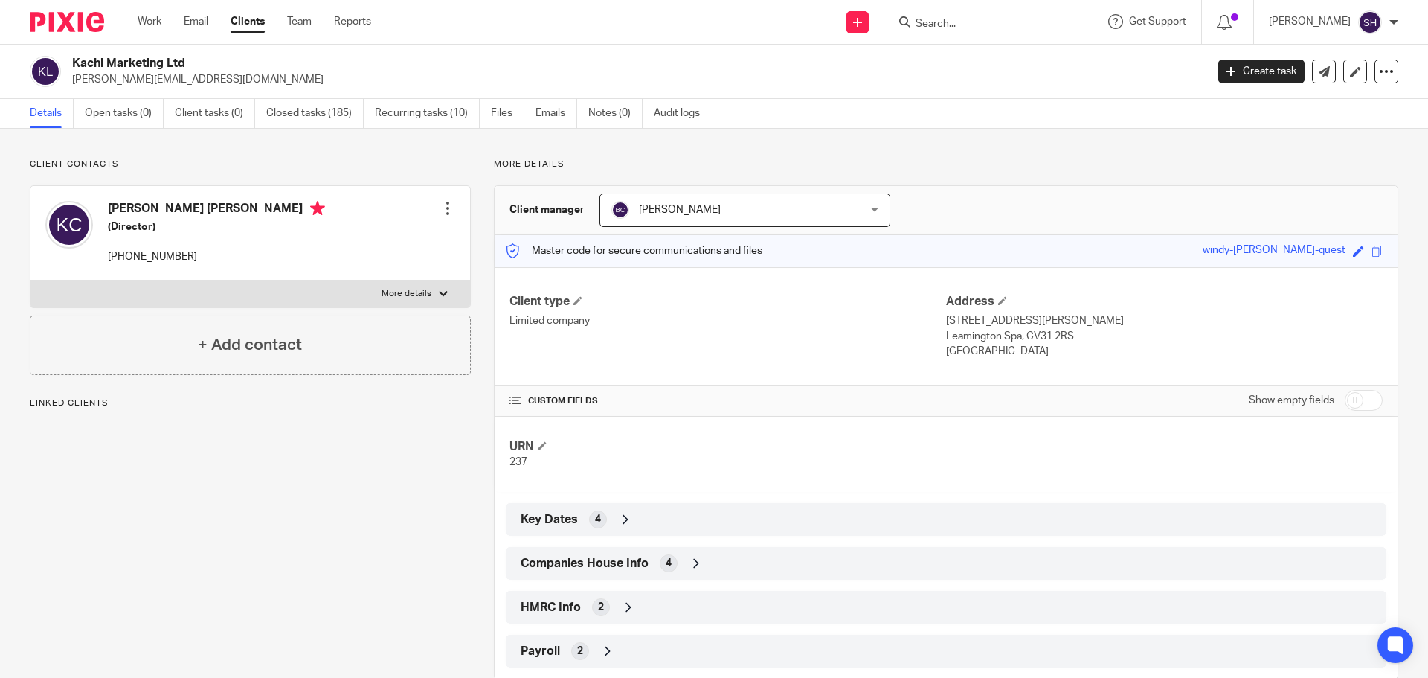
click at [600, 565] on span "Companies House Info" at bounding box center [585, 564] width 128 height 16
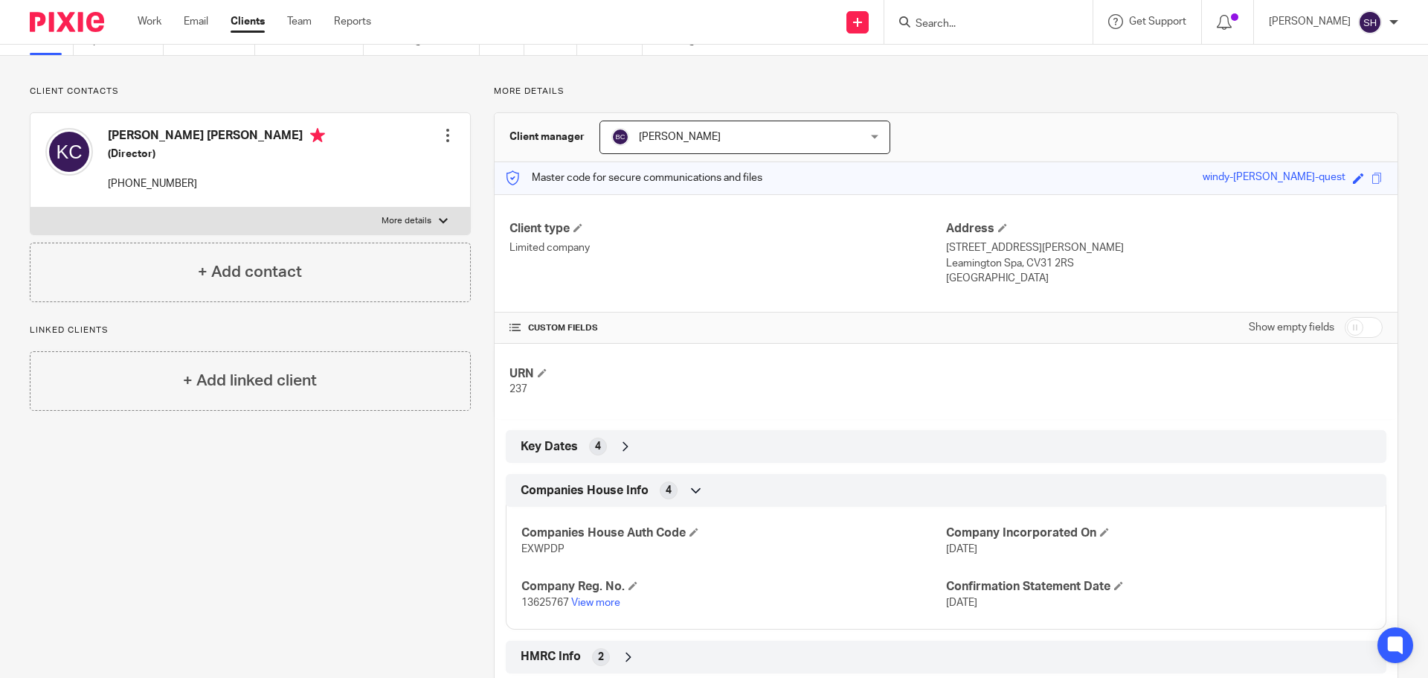
scroll to position [154, 0]
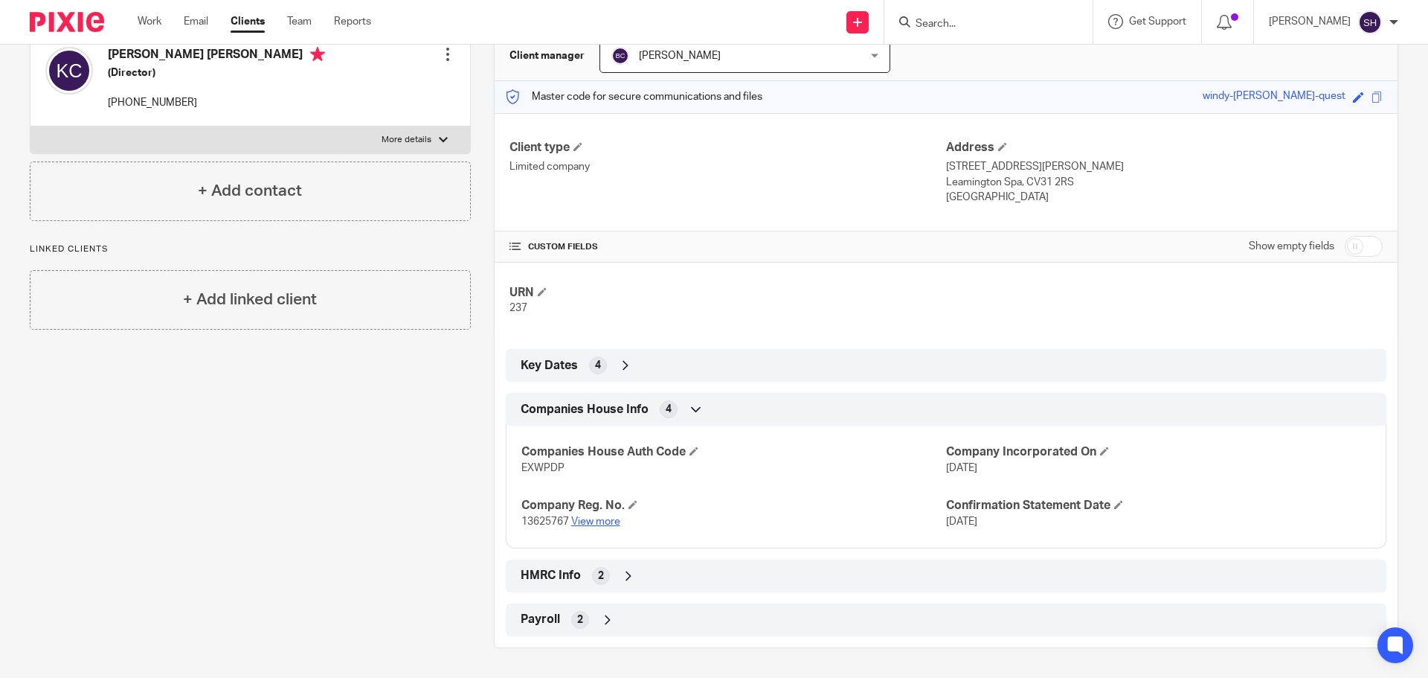
click at [590, 521] on link "View more" at bounding box center [595, 521] width 49 height 10
click at [985, 15] on form at bounding box center [993, 22] width 158 height 19
click at [969, 28] on input "Search" at bounding box center [981, 24] width 134 height 13
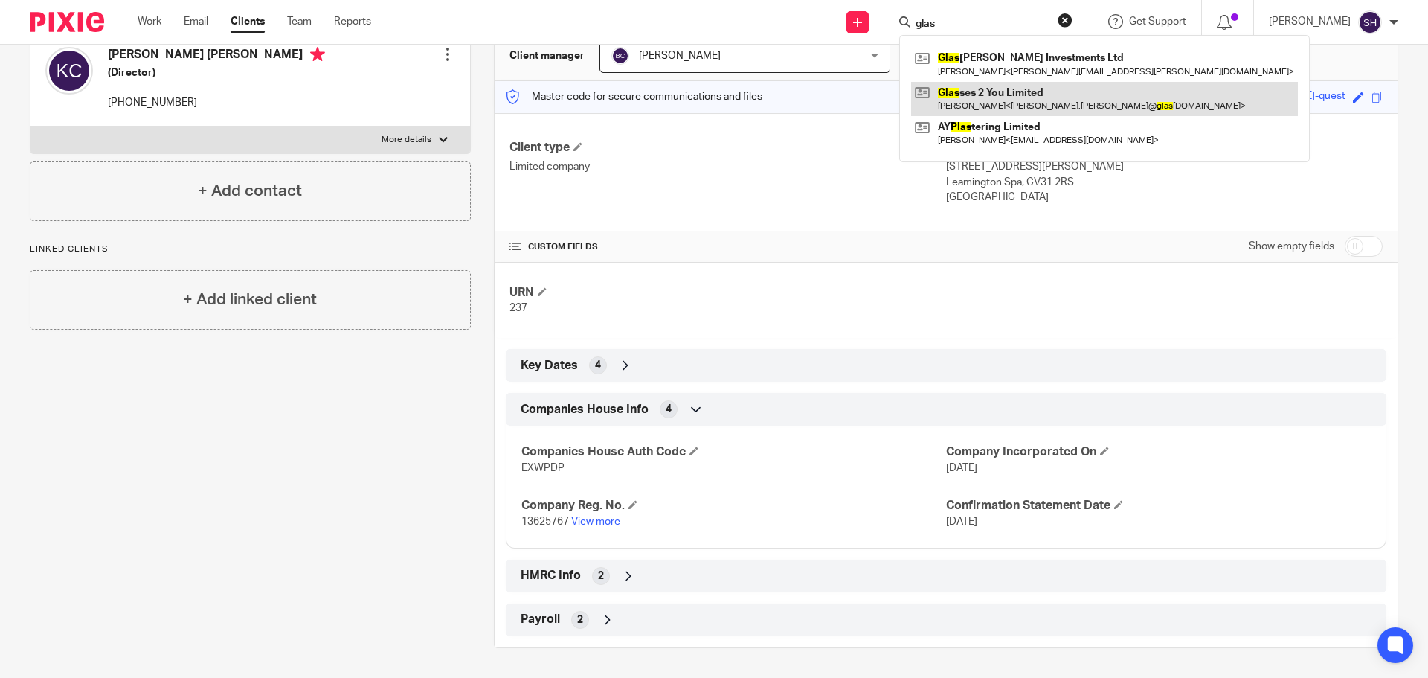
type input "glas"
click at [990, 91] on link at bounding box center [1104, 99] width 387 height 34
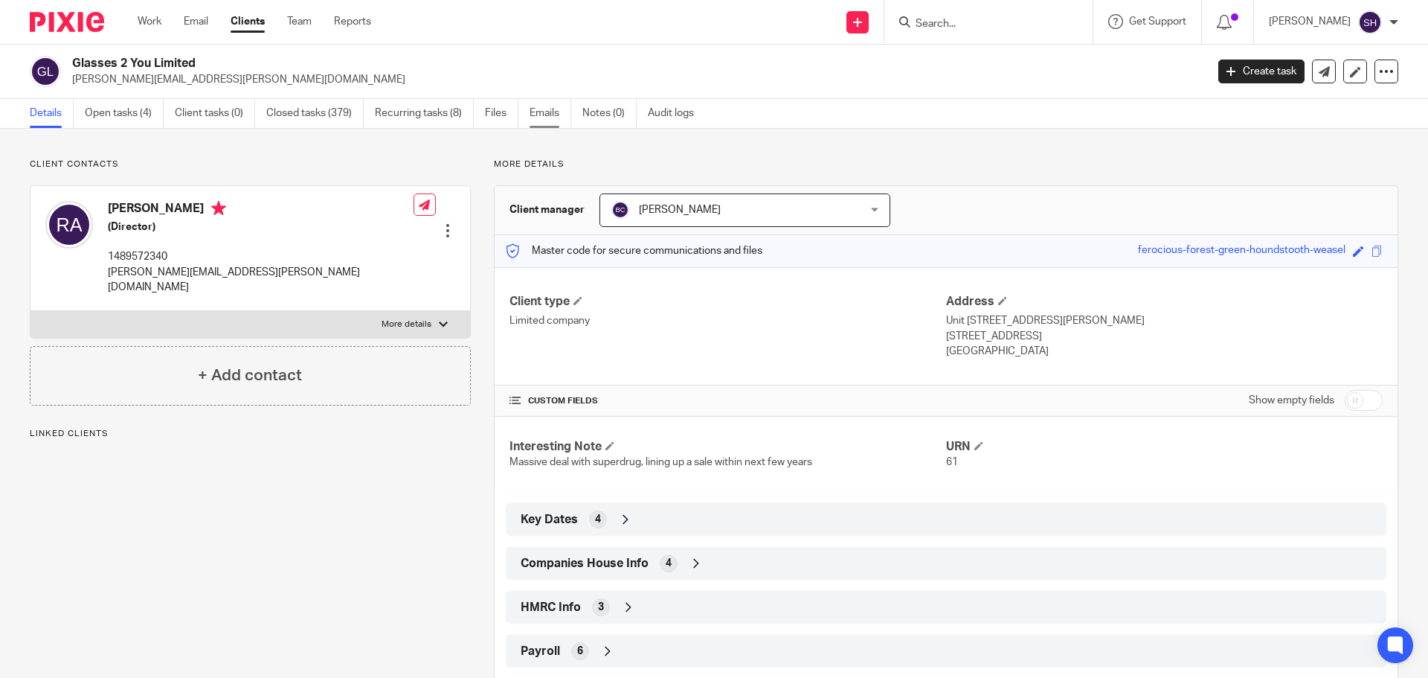
click at [537, 115] on link "Emails" at bounding box center [551, 113] width 42 height 29
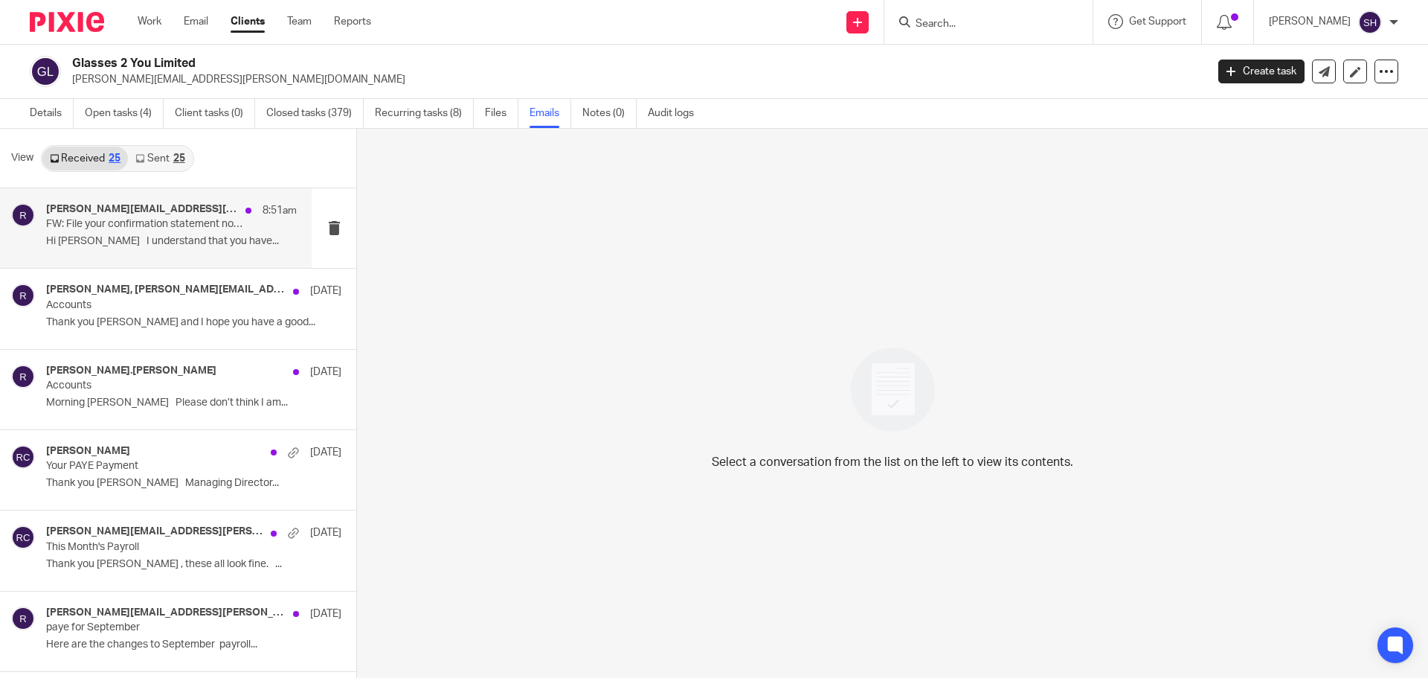
click at [151, 258] on div "[PERSON_NAME][EMAIL_ADDRESS][PERSON_NAME][DOMAIN_NAME] 8:51am FW: File your con…" at bounding box center [156, 228] width 312 height 80
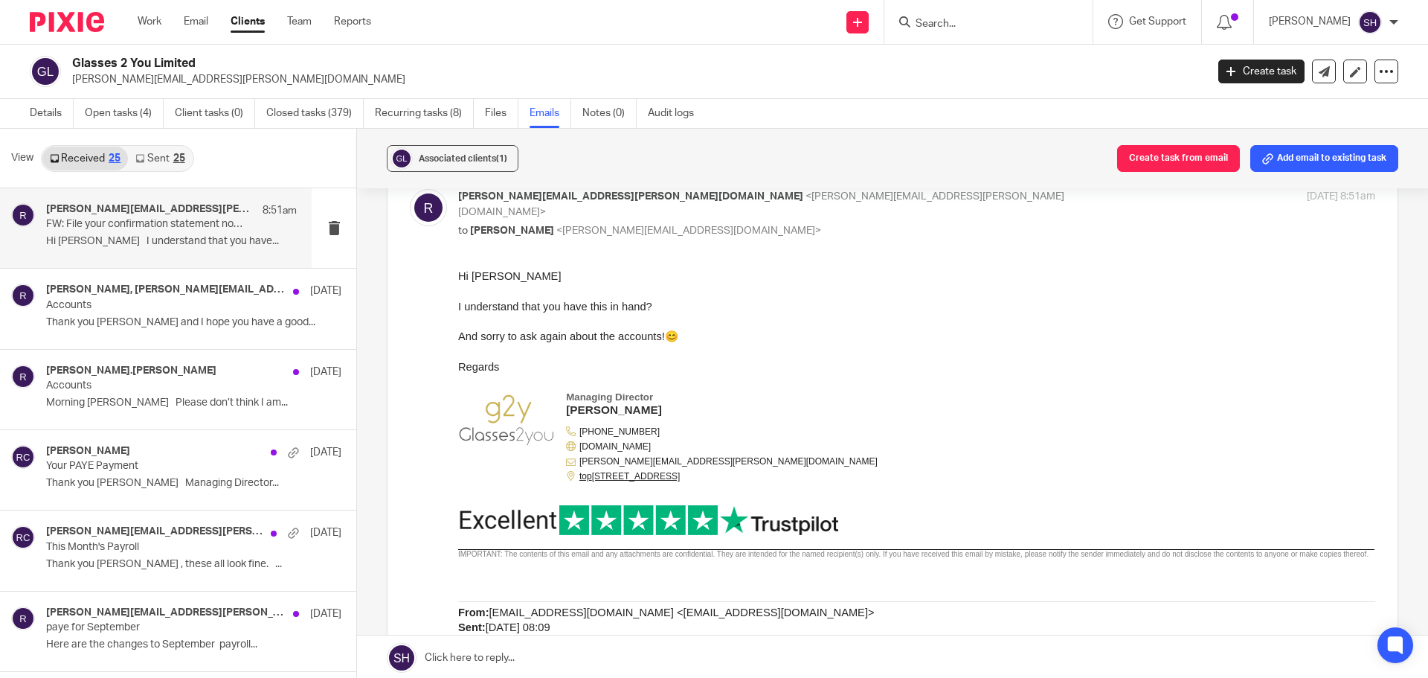
scroll to position [74, 0]
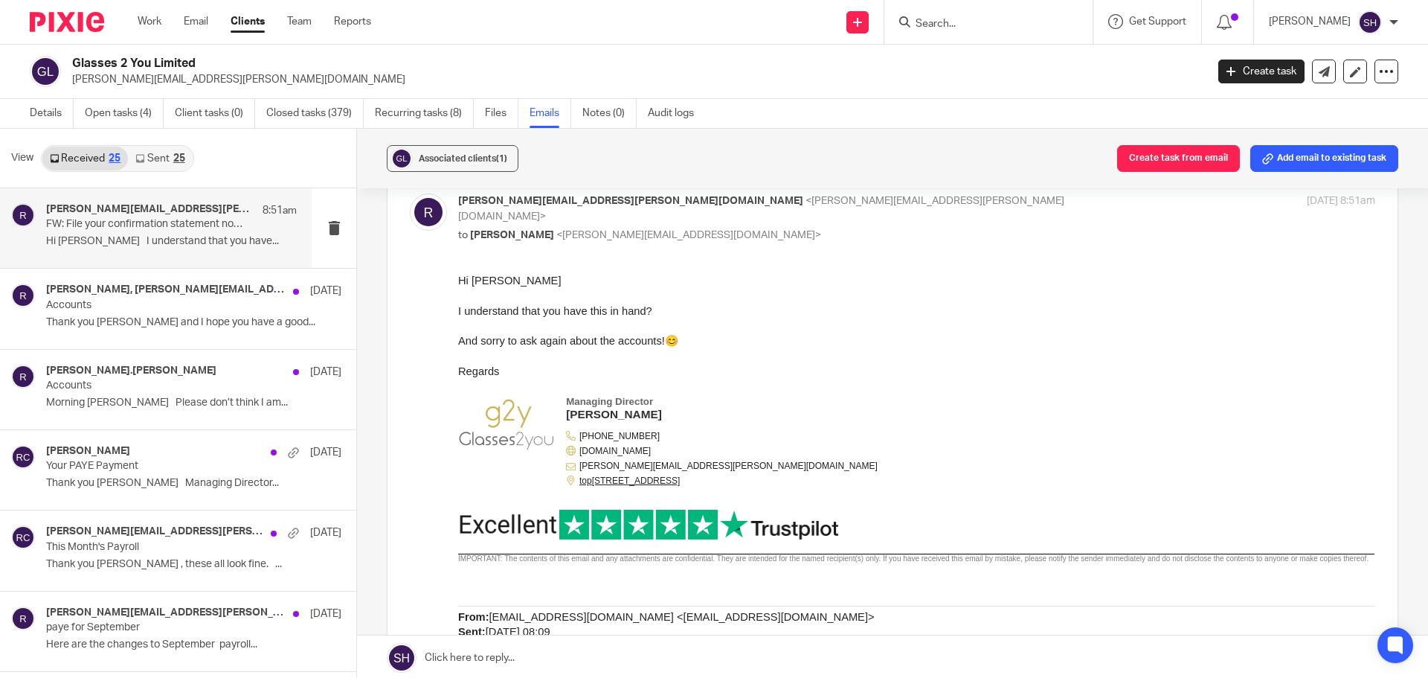
click at [179, 161] on div "25" at bounding box center [179, 158] width 12 height 10
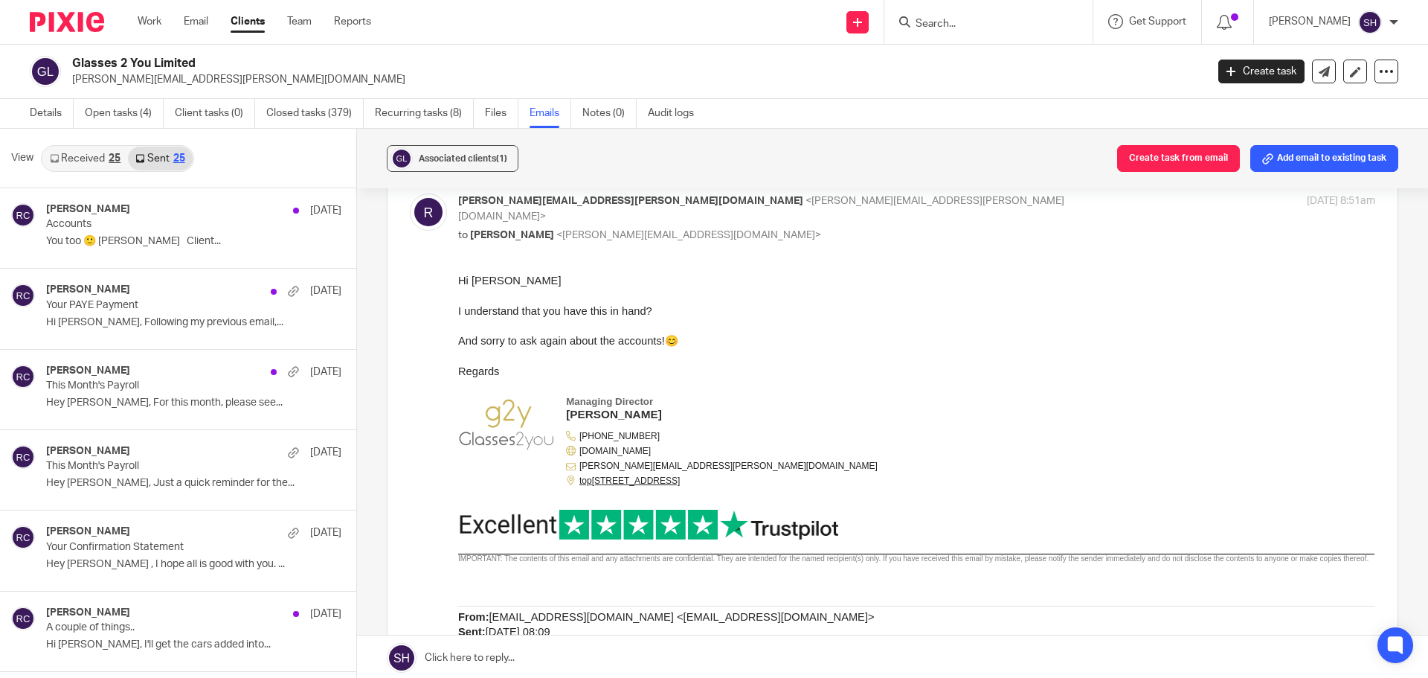
scroll to position [2, 0]
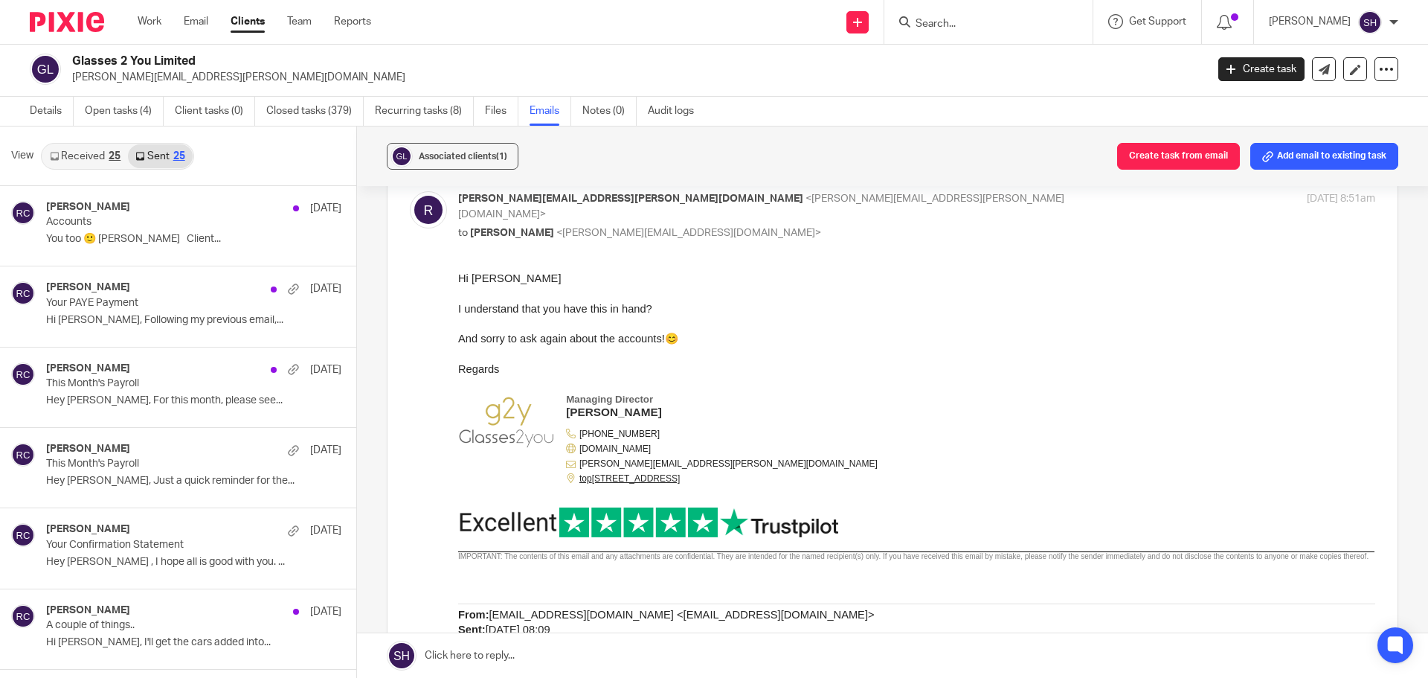
click at [102, 164] on link "Received 25" at bounding box center [85, 156] width 86 height 24
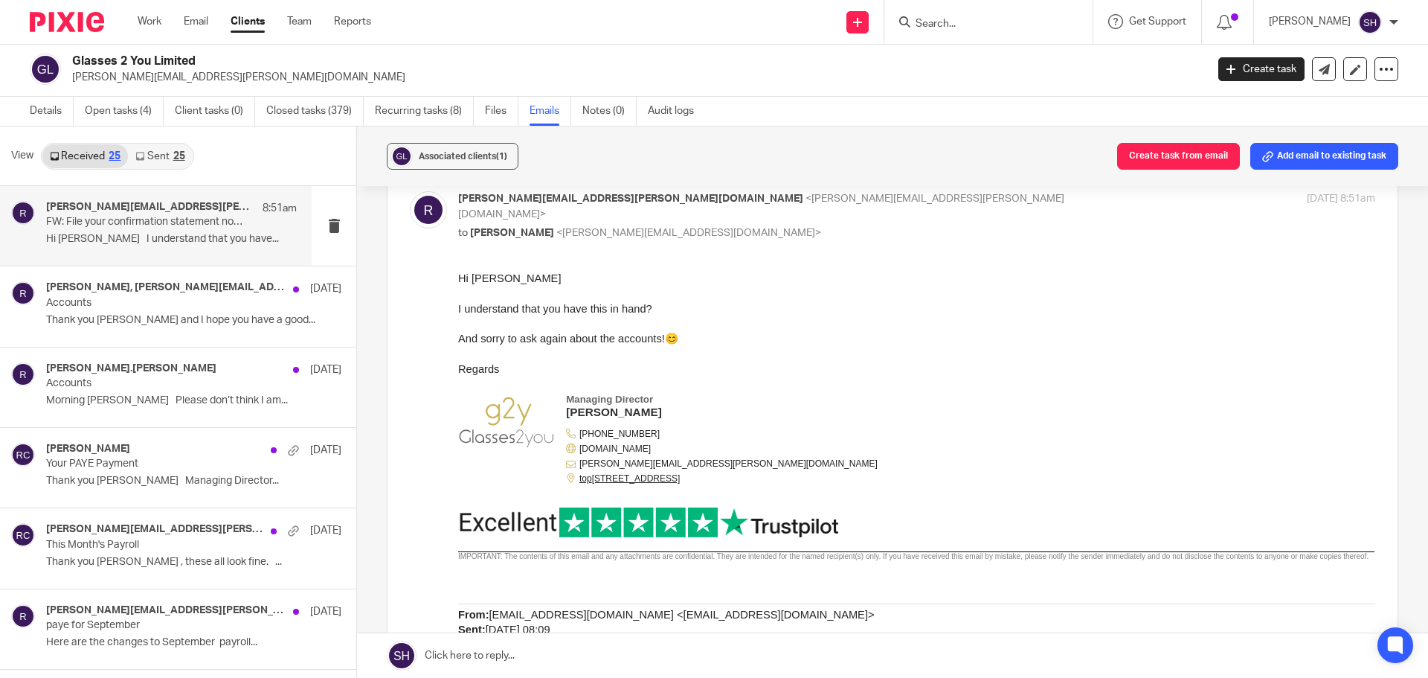
scroll to position [0, 0]
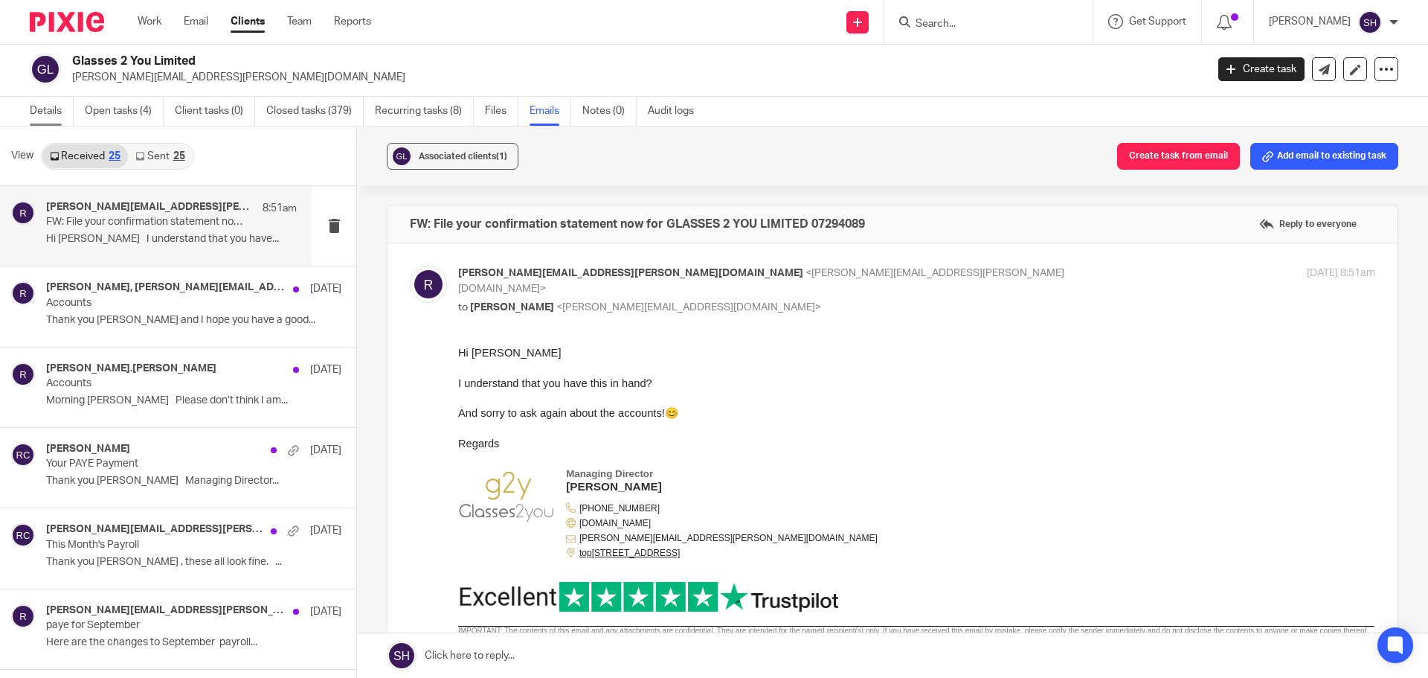
click at [59, 109] on link "Details" at bounding box center [52, 111] width 44 height 29
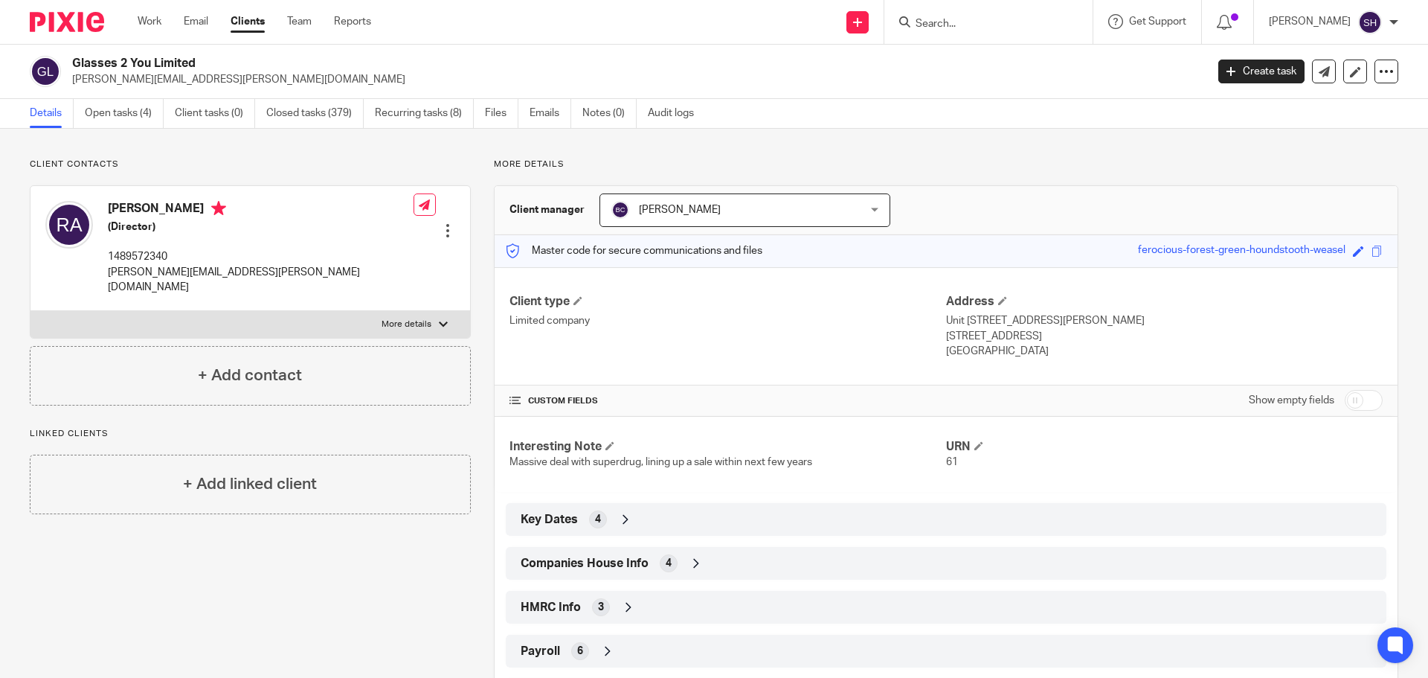
click at [588, 563] on span "Companies House Info" at bounding box center [585, 564] width 128 height 16
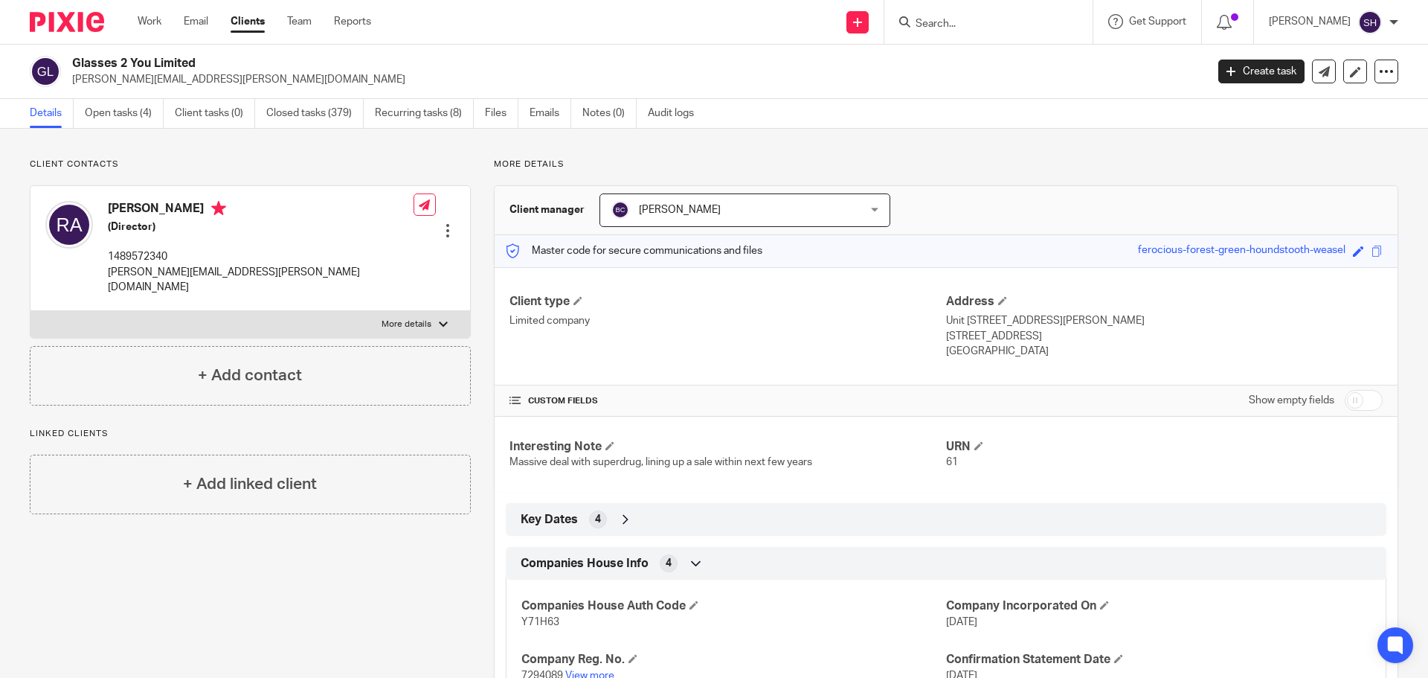
scroll to position [149, 0]
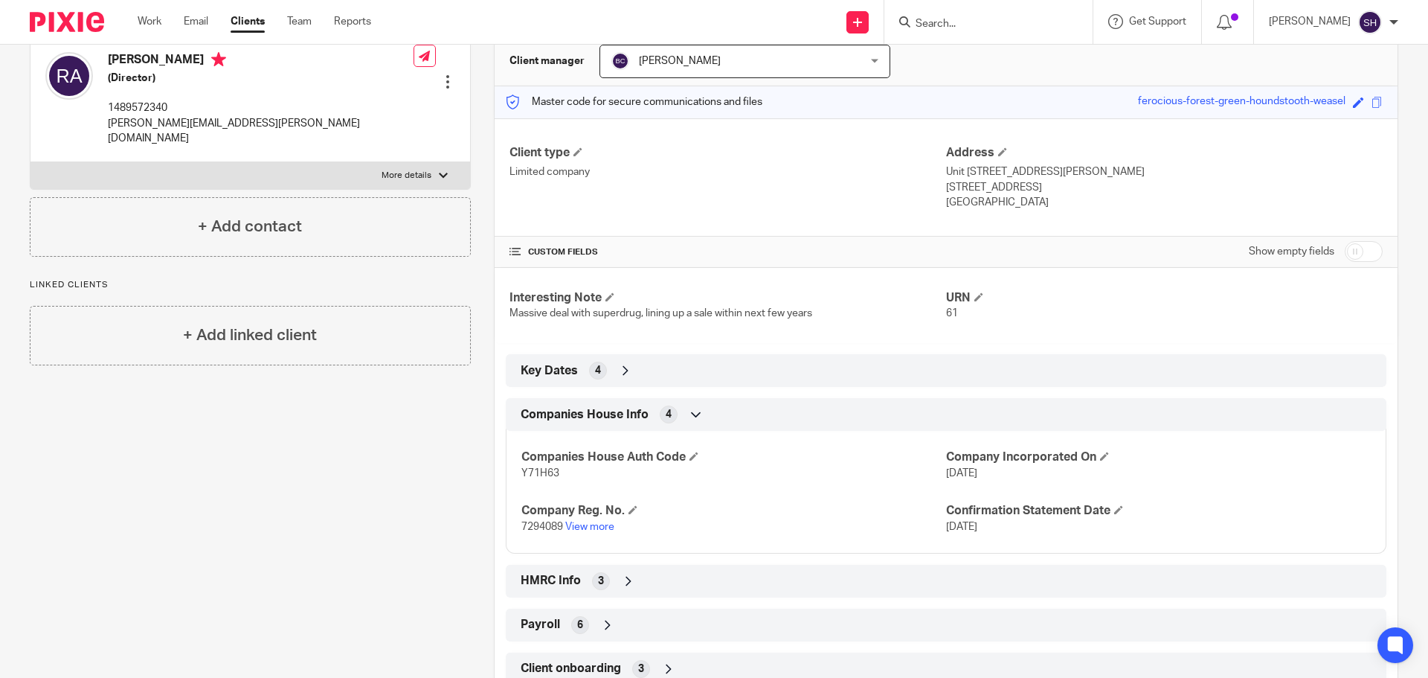
click at [585, 532] on p "7294089 View more" at bounding box center [733, 526] width 425 height 15
click at [587, 528] on link "View more" at bounding box center [589, 526] width 49 height 10
